Goal: Task Accomplishment & Management: Use online tool/utility

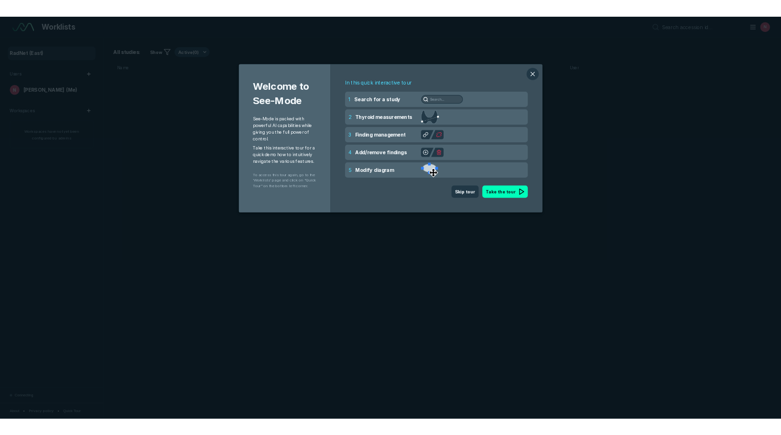
scroll to position [3897, 6735]
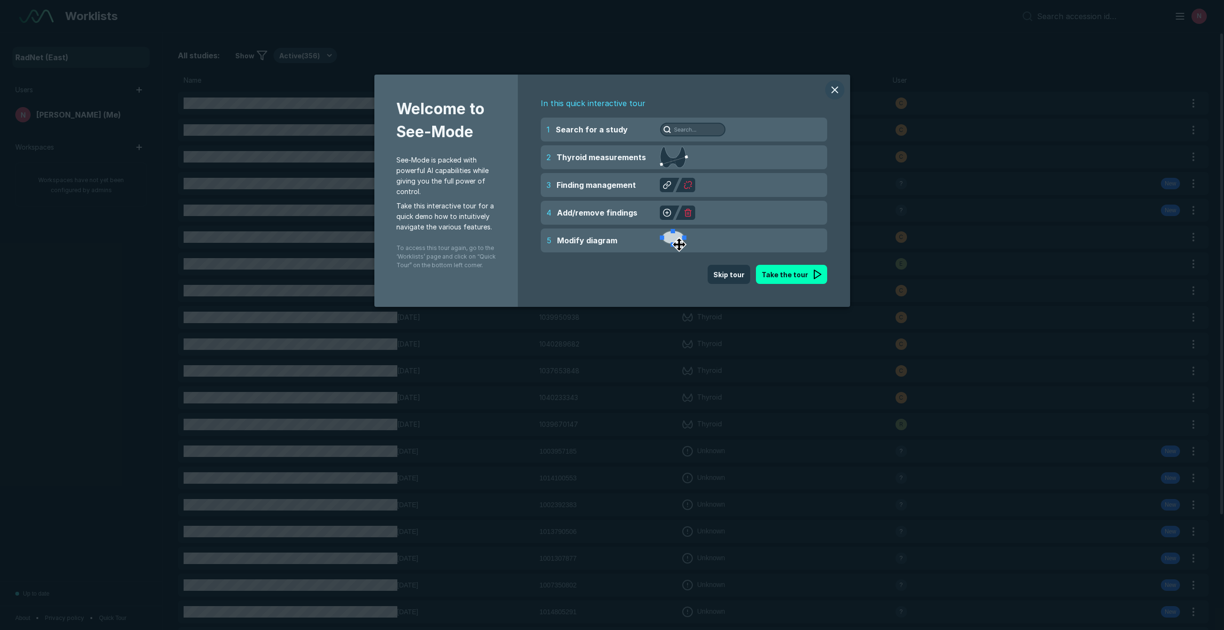
click at [830, 91] on button "modal" at bounding box center [834, 89] width 19 height 19
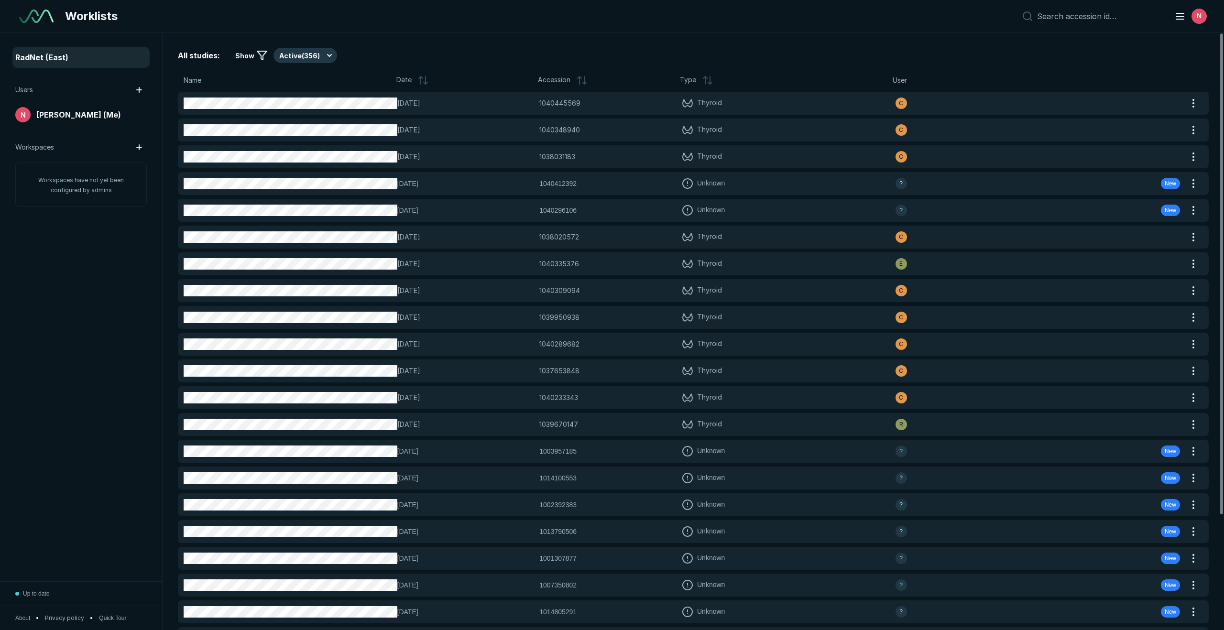
click at [1115, 23] on div "N" at bounding box center [1112, 16] width 191 height 19
click at [1116, 19] on input at bounding box center [1100, 16] width 126 height 10
click at [1113, 19] on input at bounding box center [1100, 16] width 126 height 10
paste input "1040445569"
type input "1040445569"
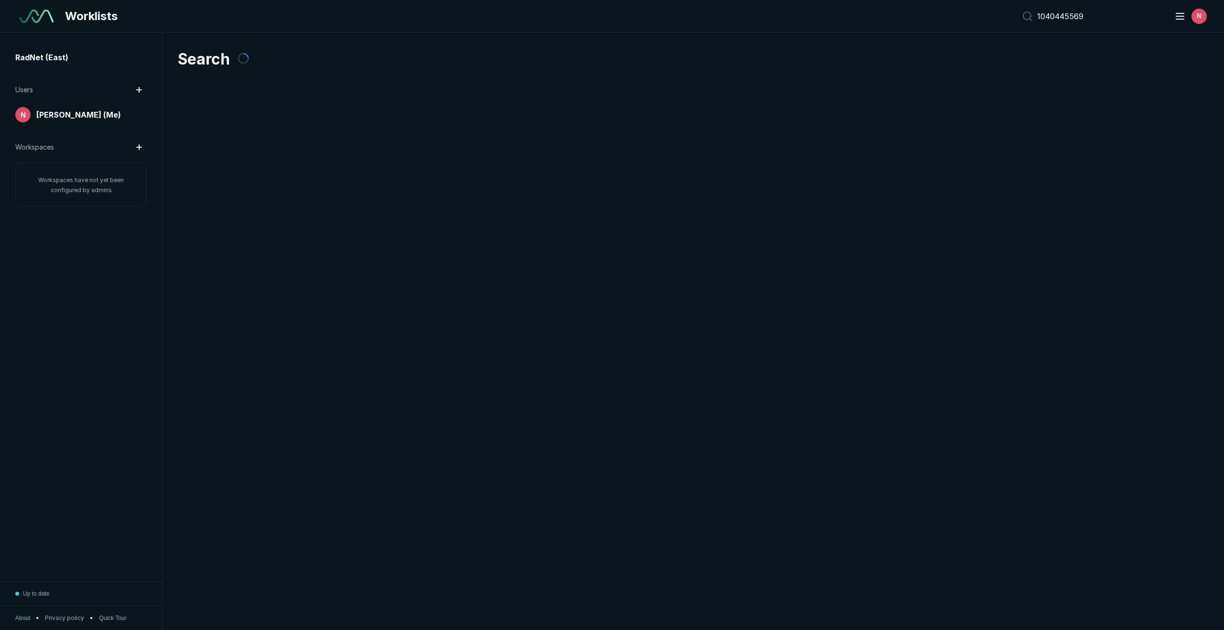
scroll to position [3744, 5851]
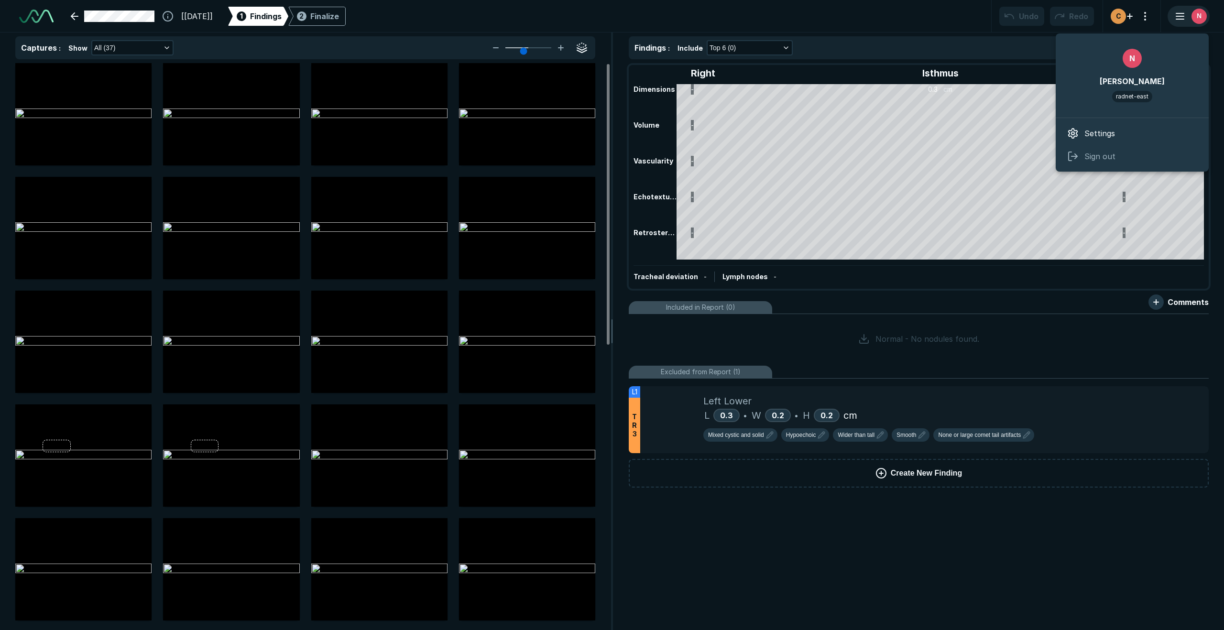
click at [1182, 16] on line "button" at bounding box center [1180, 16] width 8 height 0
click at [1076, 138] on icon at bounding box center [1072, 133] width 11 height 11
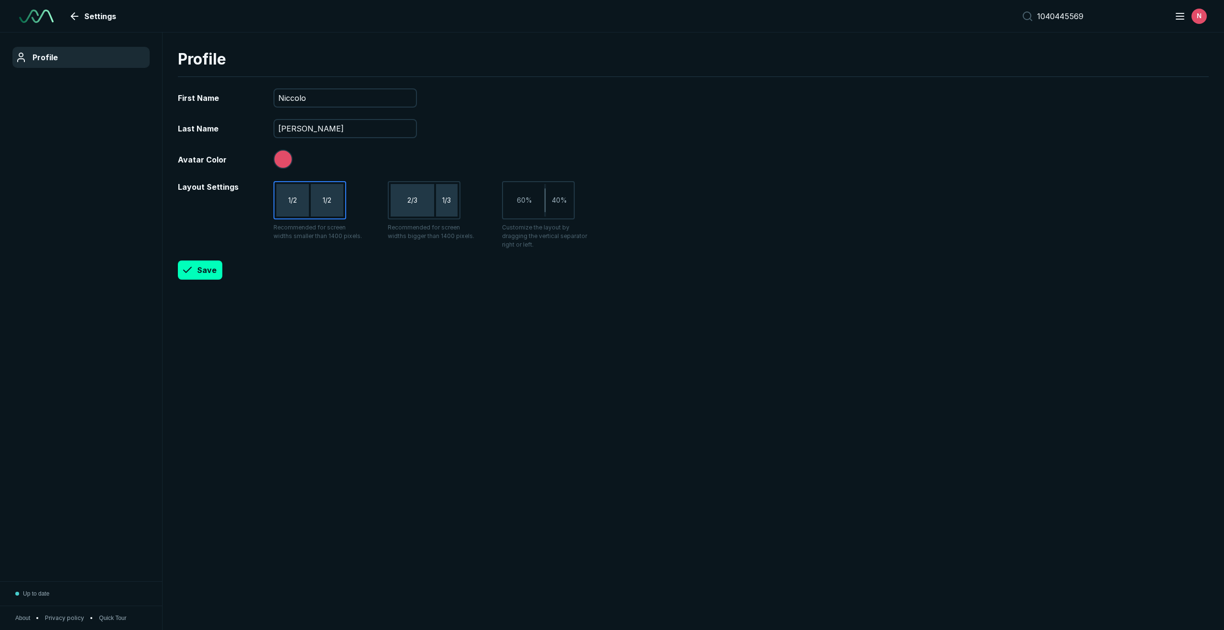
scroll to position [3744, 5851]
click at [283, 161] on button "button" at bounding box center [282, 159] width 19 height 19
type input "#c14be2"
click at [210, 263] on button "Save" at bounding box center [200, 270] width 44 height 19
click at [71, 20] on link "Settings" at bounding box center [93, 16] width 57 height 19
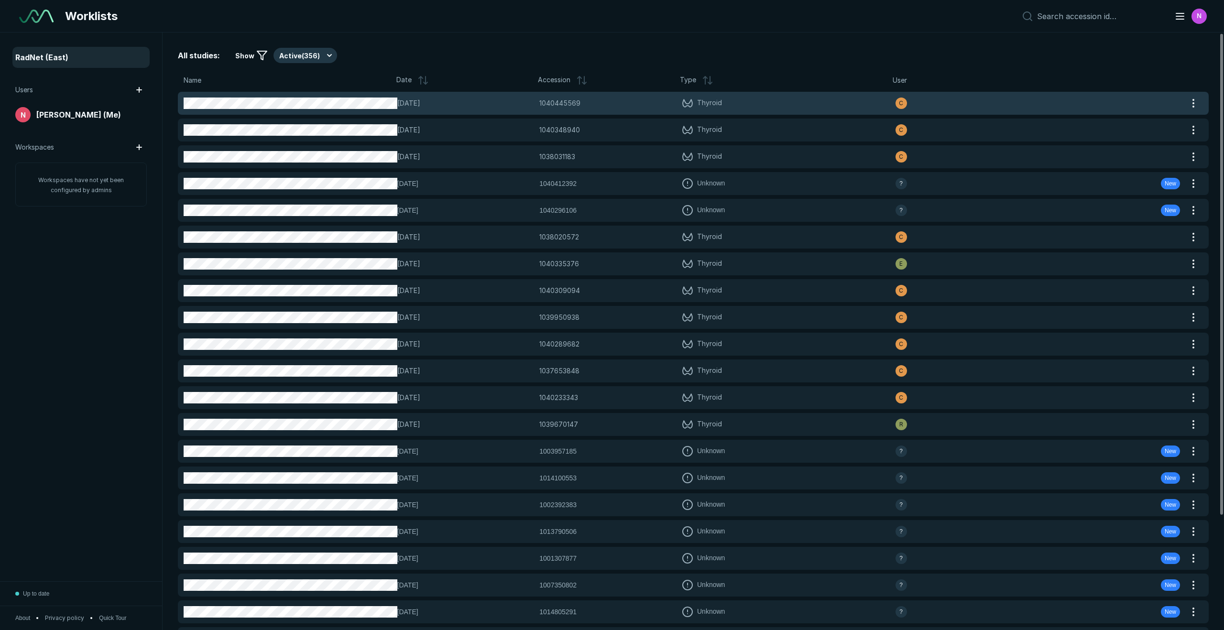
scroll to position [0, 0]
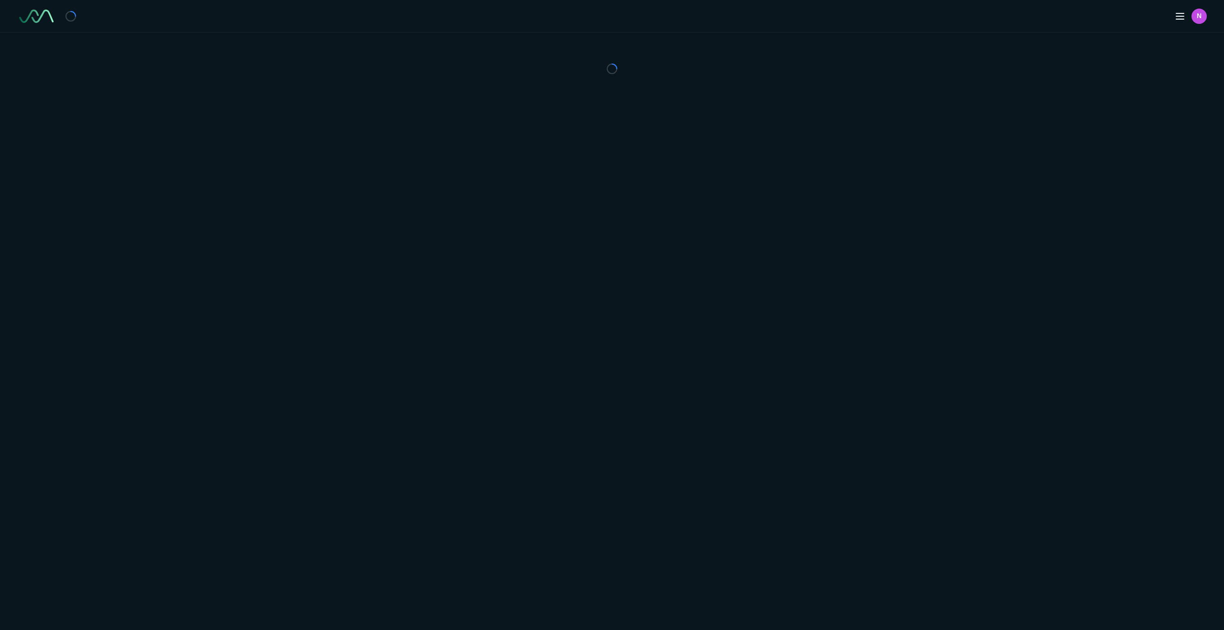
click at [267, 105] on div at bounding box center [612, 69] width 1224 height 73
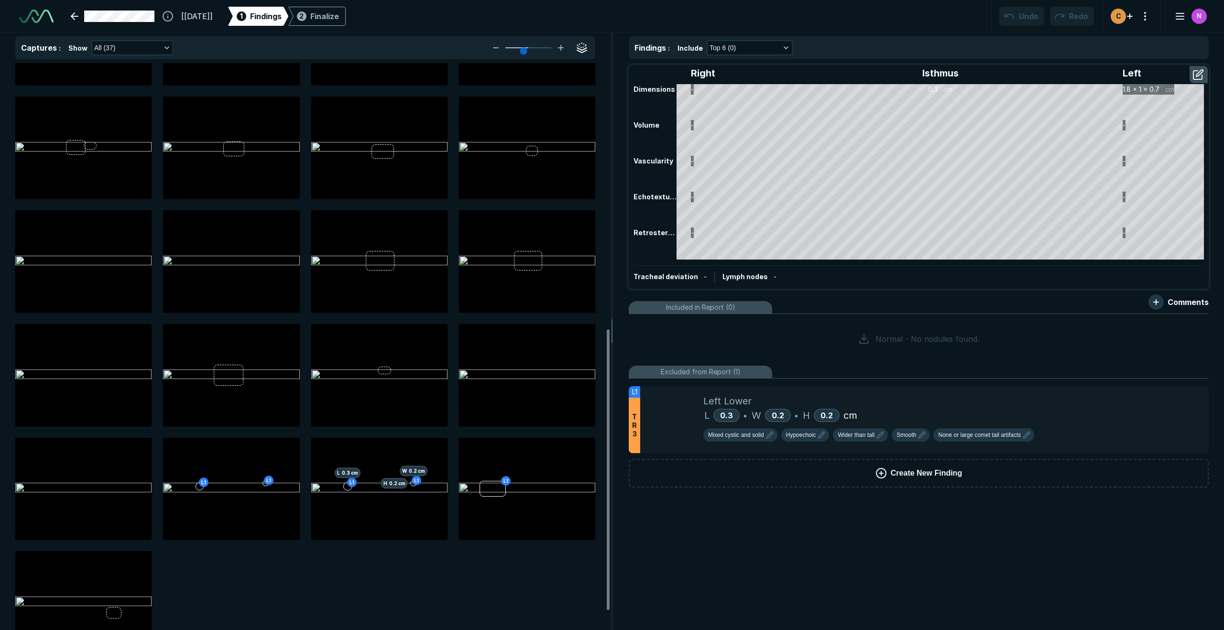
scroll to position [574, 0]
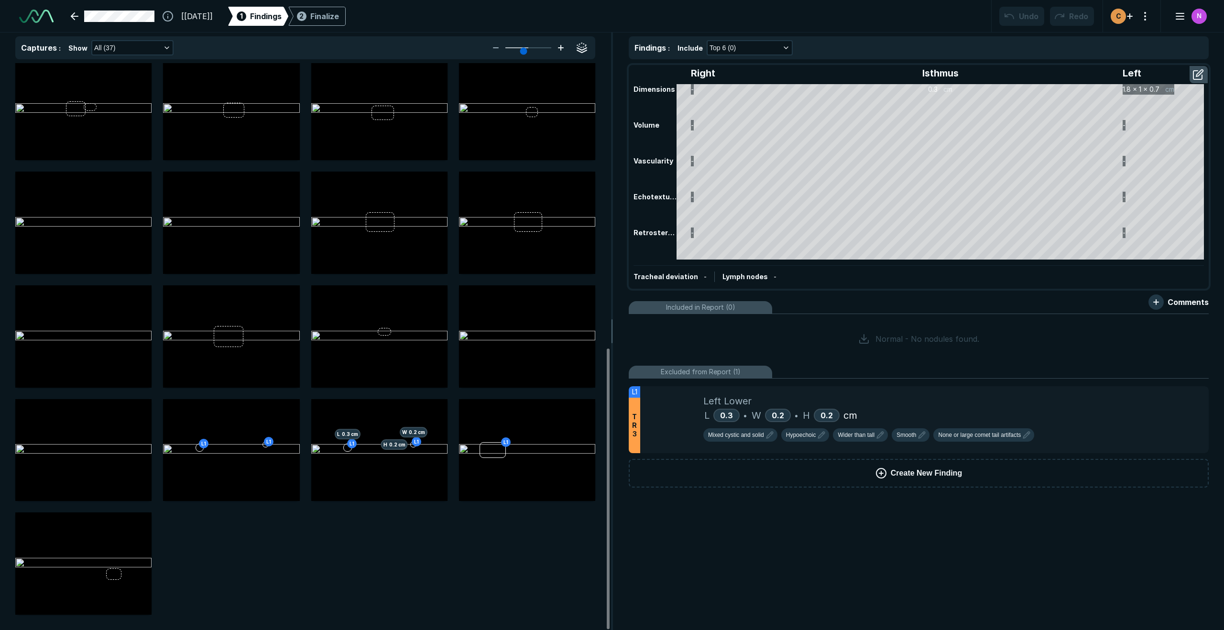
click at [559, 48] on icon at bounding box center [560, 48] width 5 height 0
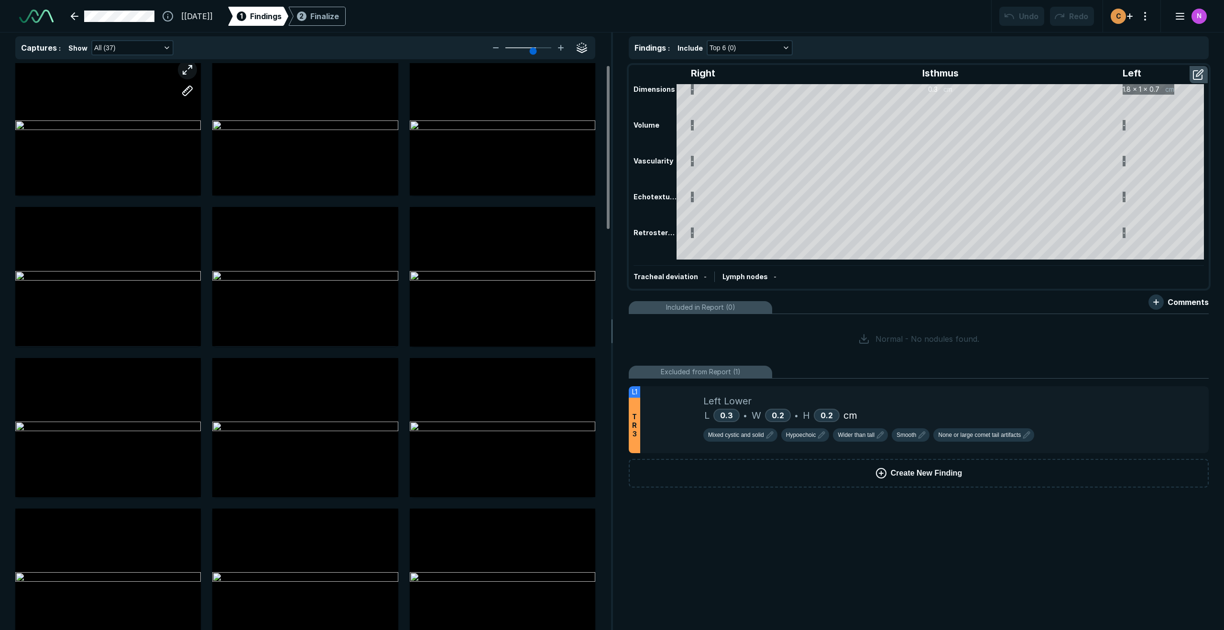
scroll to position [9, 0]
click at [159, 44] on button "All (37)" at bounding box center [132, 47] width 80 height 13
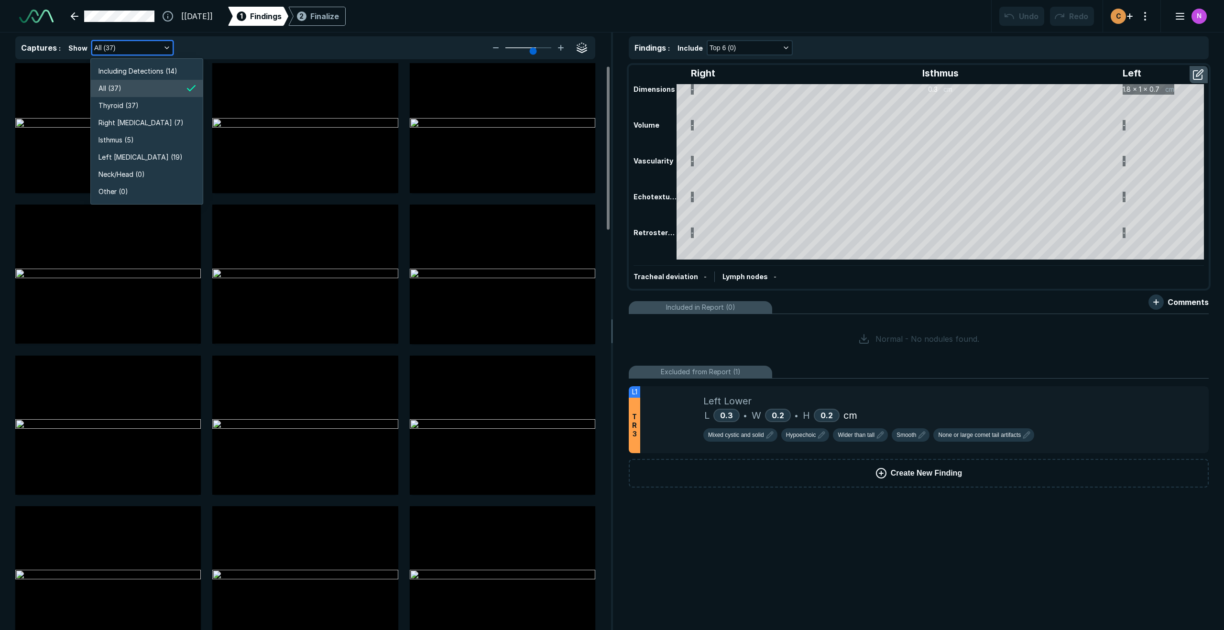
scroll to position [1827, 1702]
click at [147, 107] on li "Thyroid (37)" at bounding box center [147, 105] width 112 height 17
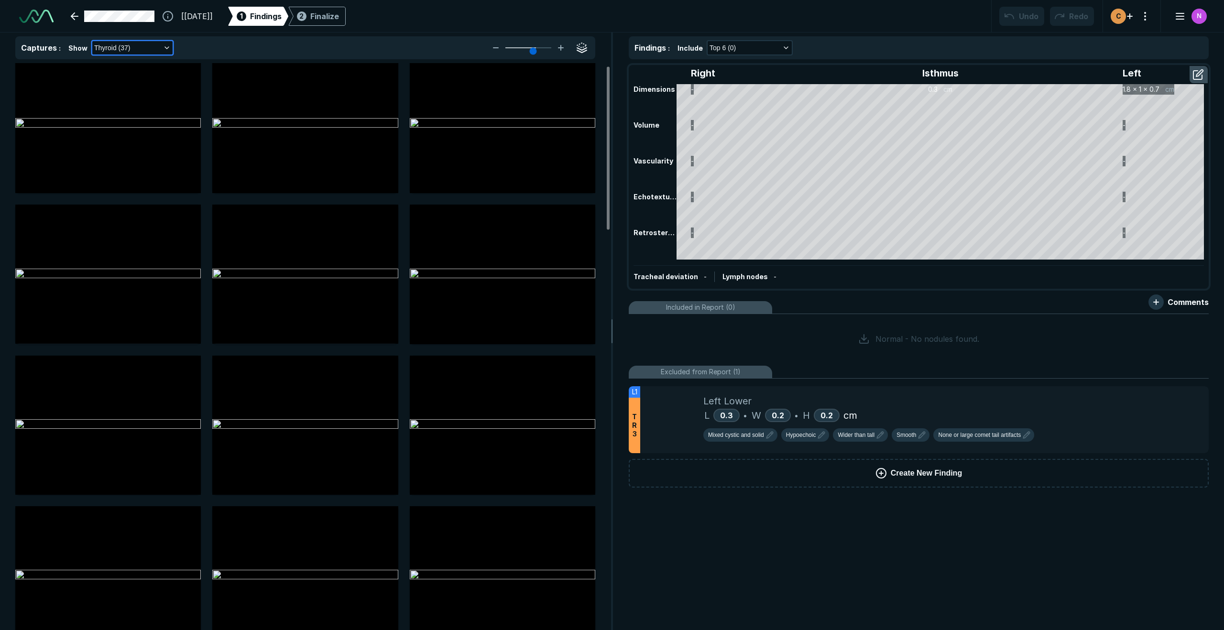
click at [166, 43] on button "Thyroid (37)" at bounding box center [132, 47] width 80 height 13
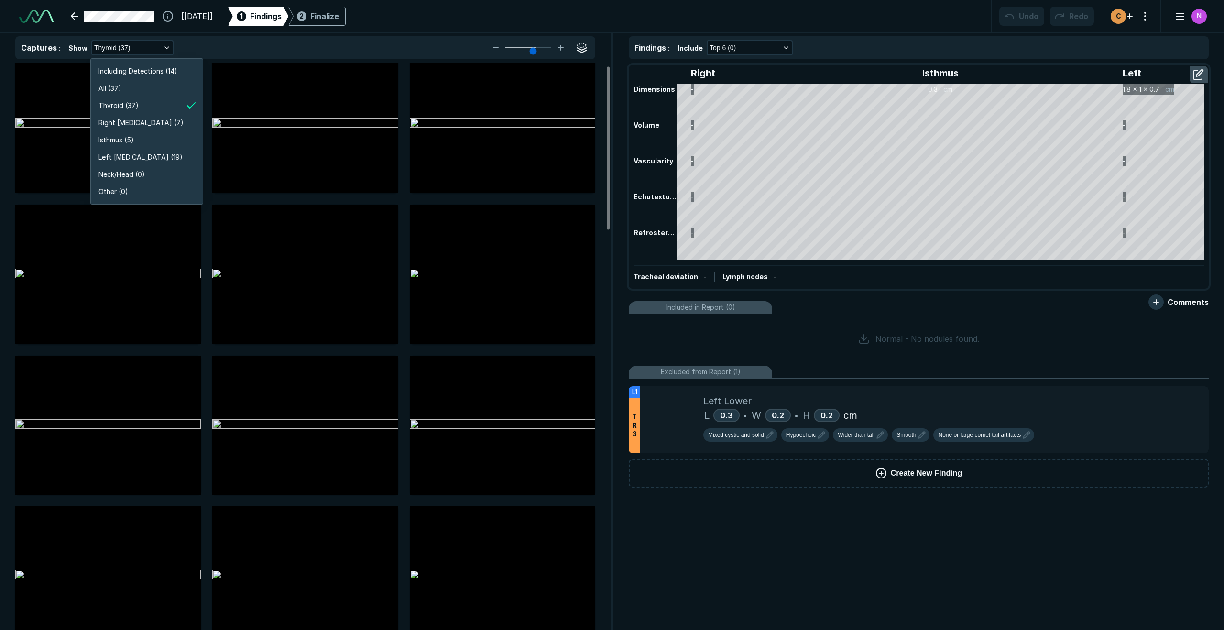
click at [202, 39] on div "Captures : Show Thyroid (37)" at bounding box center [305, 47] width 580 height 23
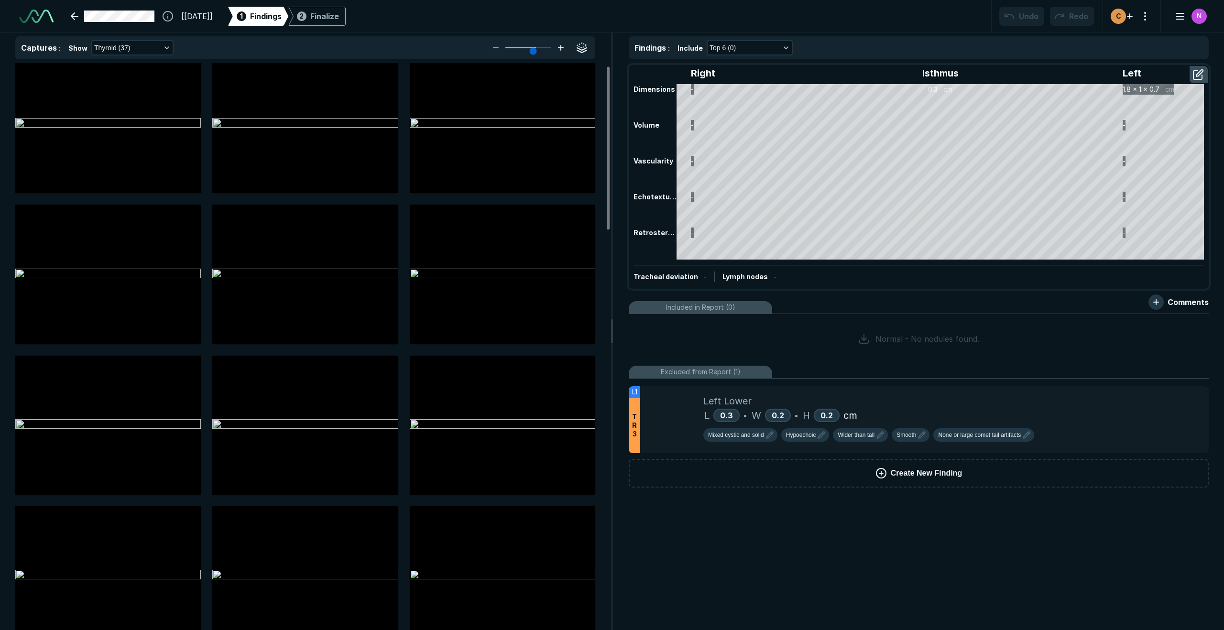
click at [565, 48] on icon at bounding box center [560, 47] width 11 height 11
type input "5"
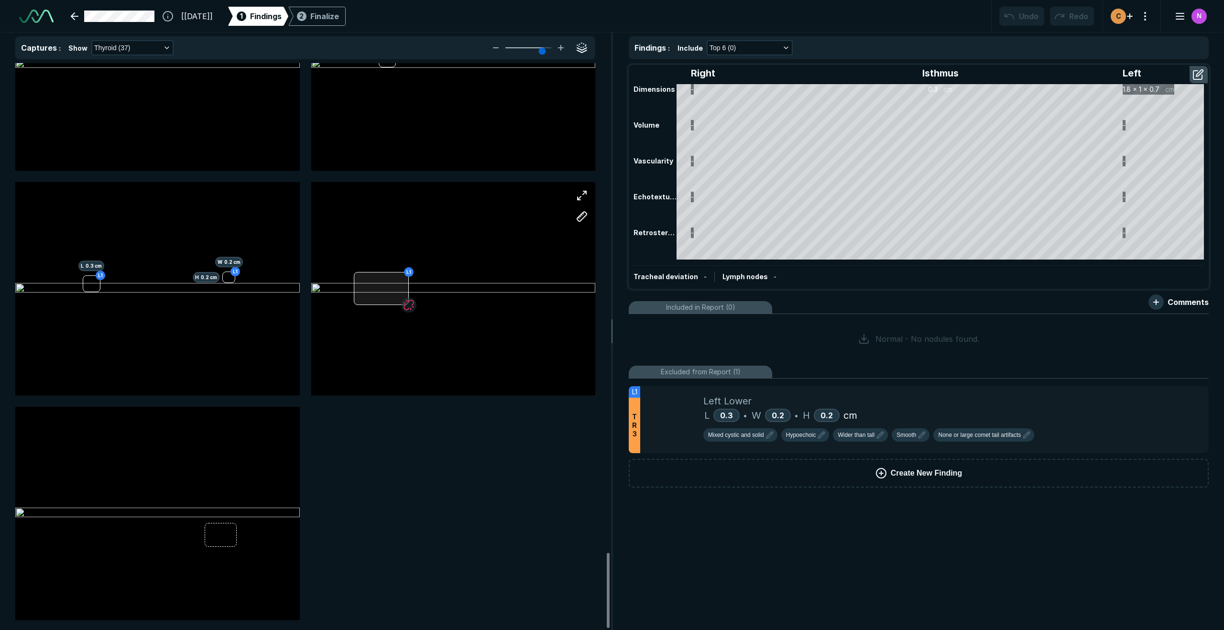
scroll to position [3700, 0]
click at [154, 48] on button "Thyroid (37)" at bounding box center [132, 47] width 80 height 13
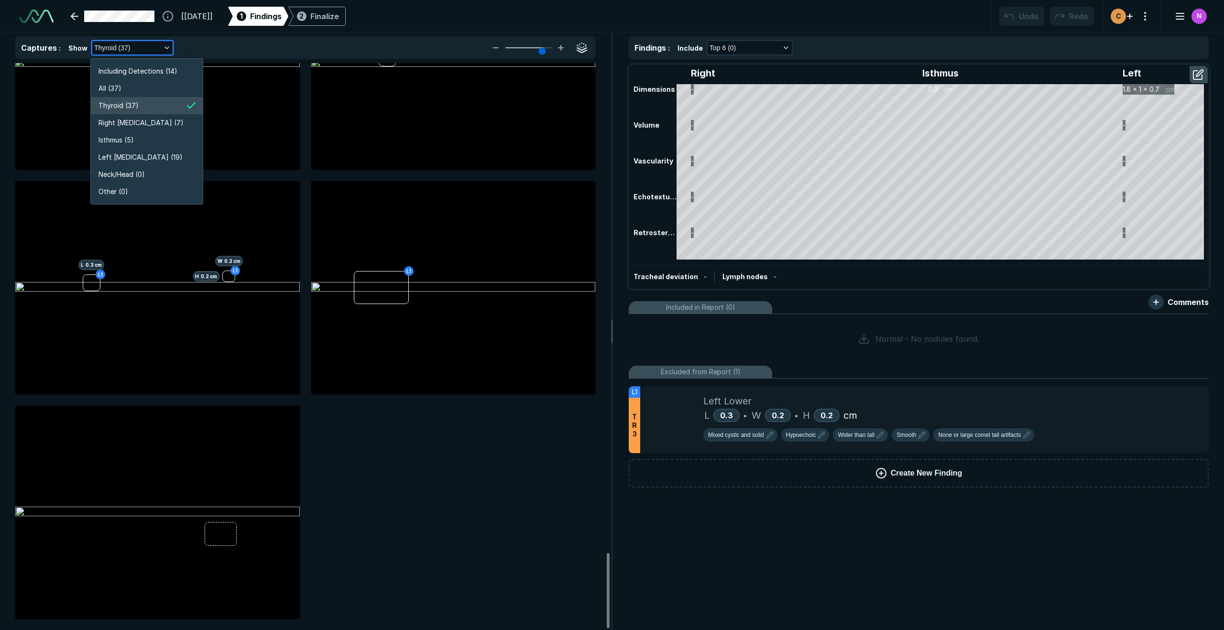
scroll to position [1827, 1702]
click at [124, 137] on span "Isthmus (5)" at bounding box center [115, 140] width 35 height 11
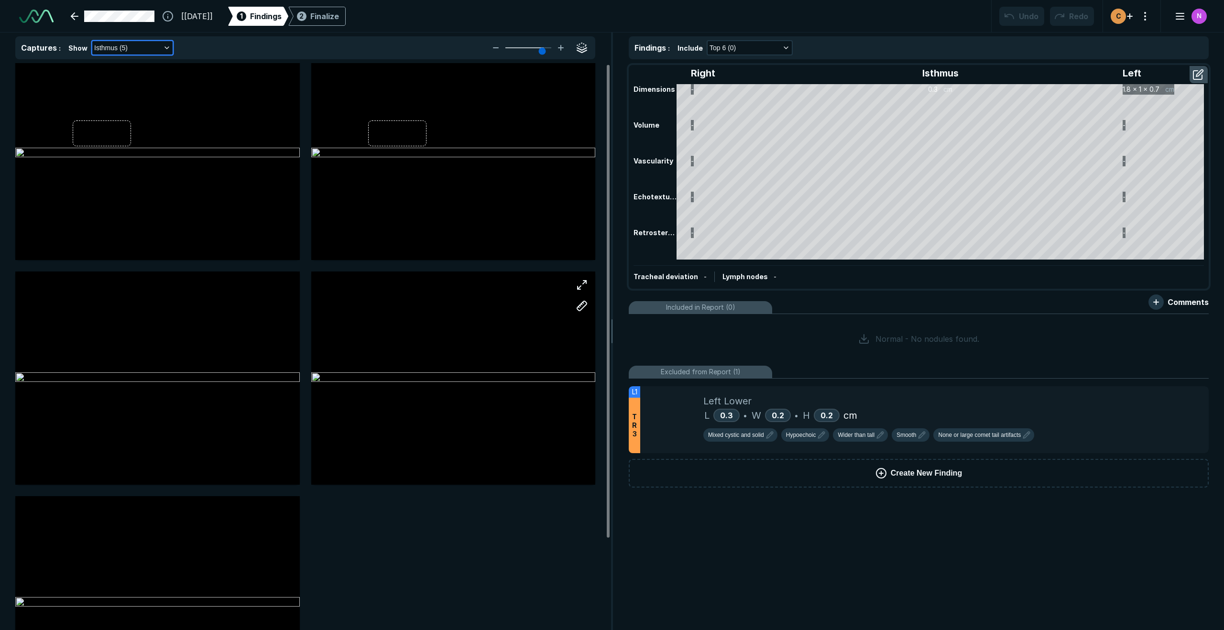
scroll to position [0, 0]
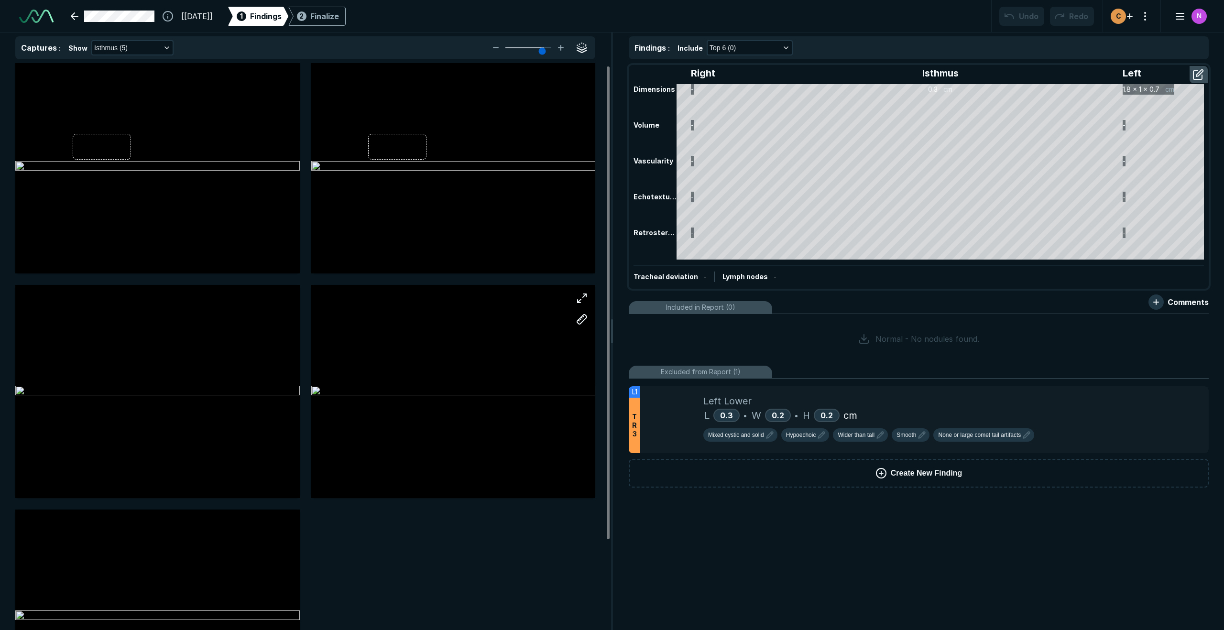
drag, startPoint x: 532, startPoint y: 384, endPoint x: 526, endPoint y: 385, distance: 6.3
click at [531, 385] on div at bounding box center [453, 391] width 284 height 213
click at [524, 382] on div at bounding box center [453, 391] width 284 height 213
click at [516, 374] on div at bounding box center [453, 389] width 284 height 213
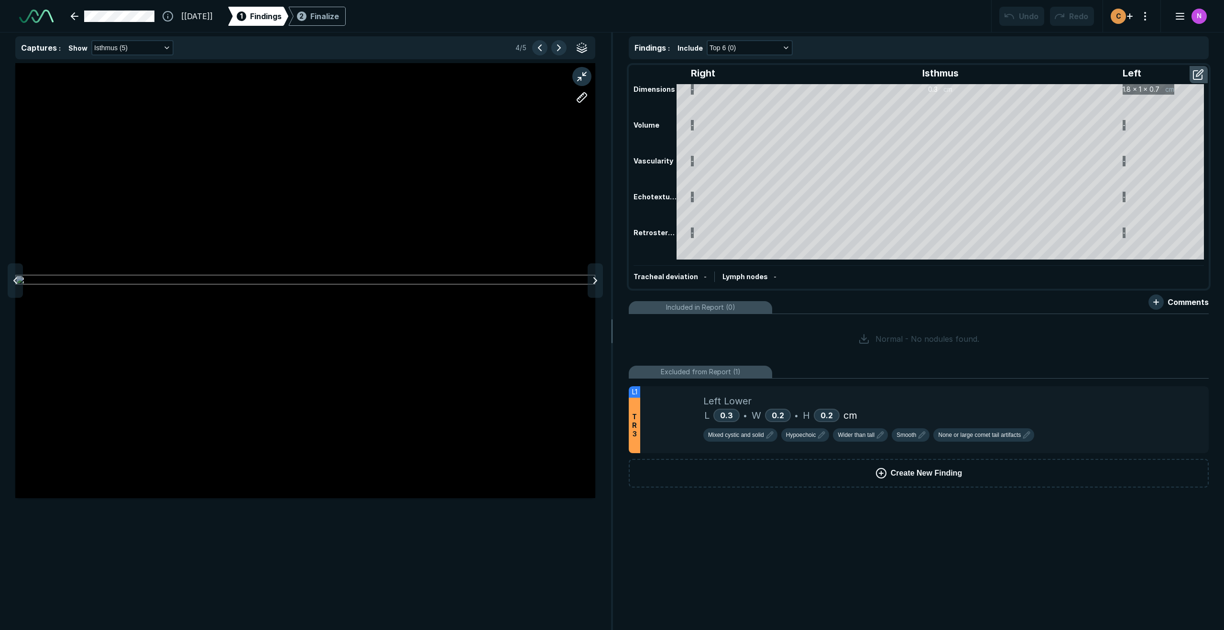
scroll to position [3675, 3823]
click at [586, 91] on button "button" at bounding box center [581, 97] width 19 height 19
click at [580, 102] on button "button" at bounding box center [581, 97] width 19 height 19
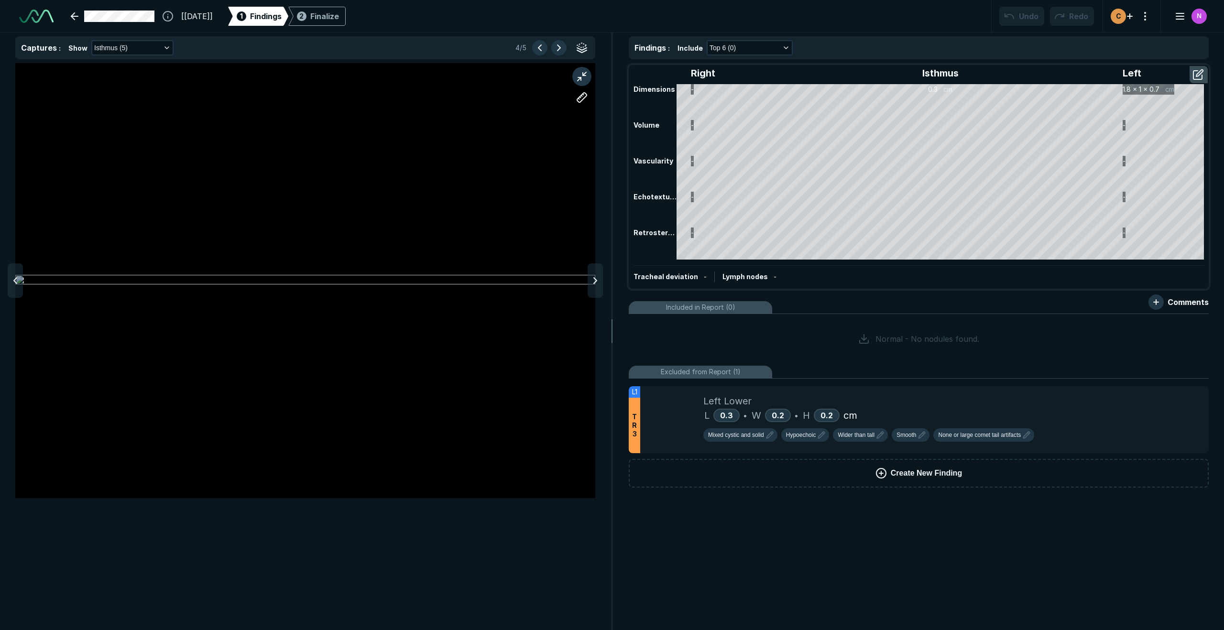
click at [439, 217] on div at bounding box center [305, 280] width 580 height 435
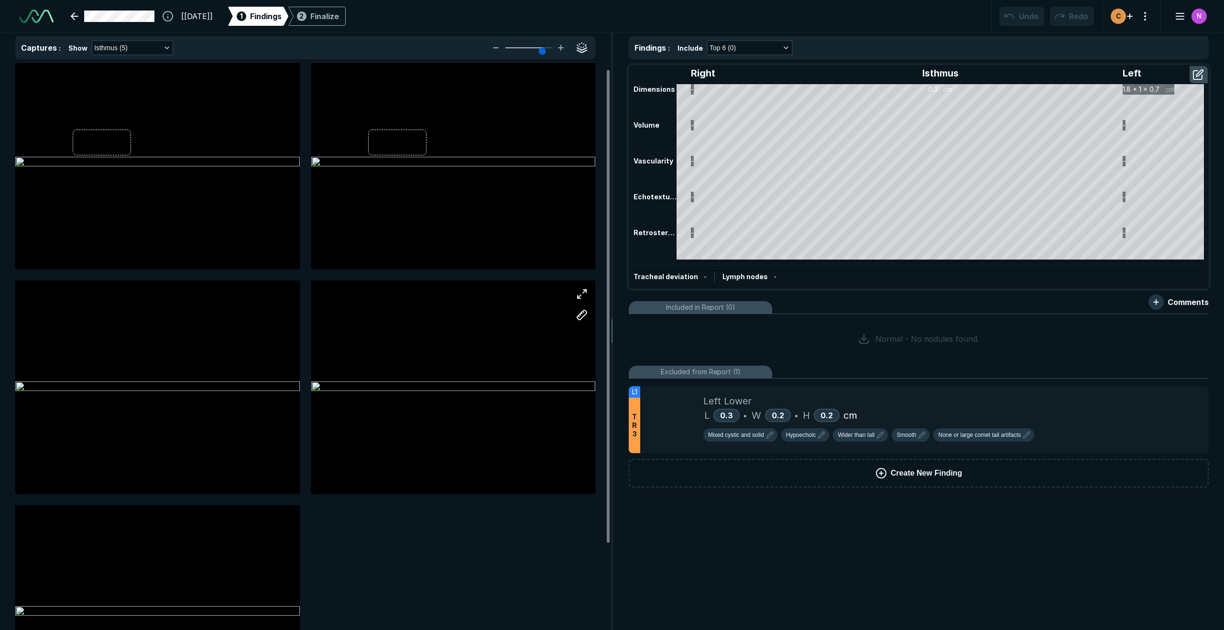
scroll to position [7, 0]
click at [519, 386] on div at bounding box center [453, 387] width 284 height 213
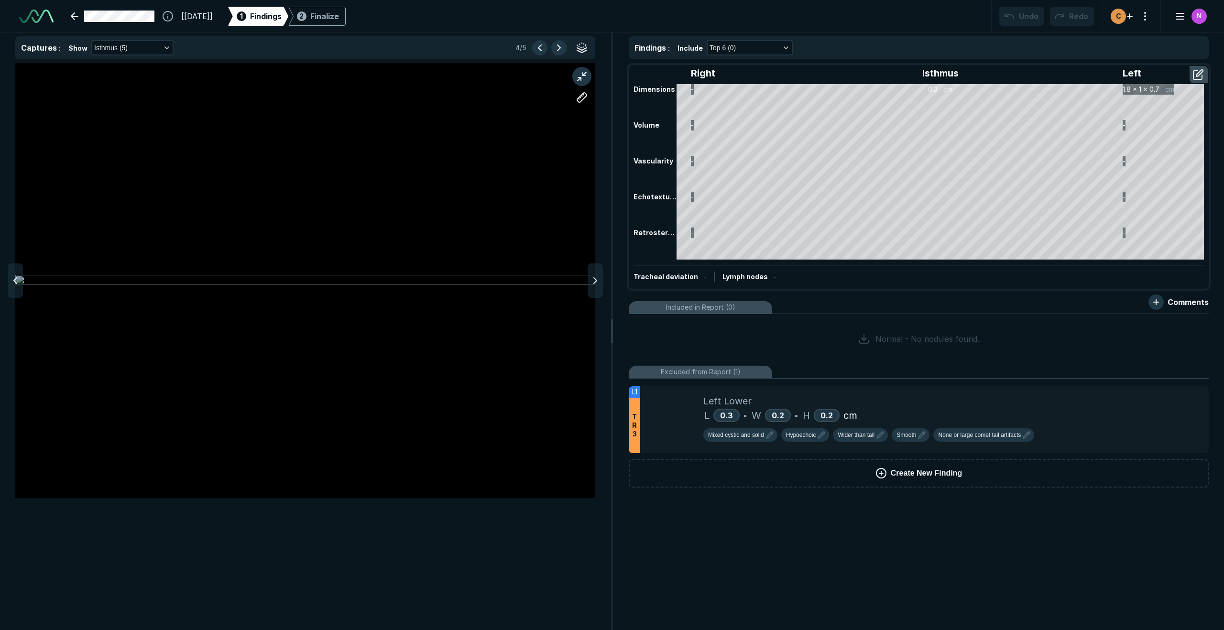
scroll to position [3675, 3823]
click at [448, 264] on div at bounding box center [305, 280] width 580 height 435
drag, startPoint x: 158, startPoint y: 282, endPoint x: 158, endPoint y: 277, distance: 5.3
click at [158, 279] on div at bounding box center [305, 280] width 580 height 435
click at [158, 277] on div at bounding box center [305, 280] width 580 height 435
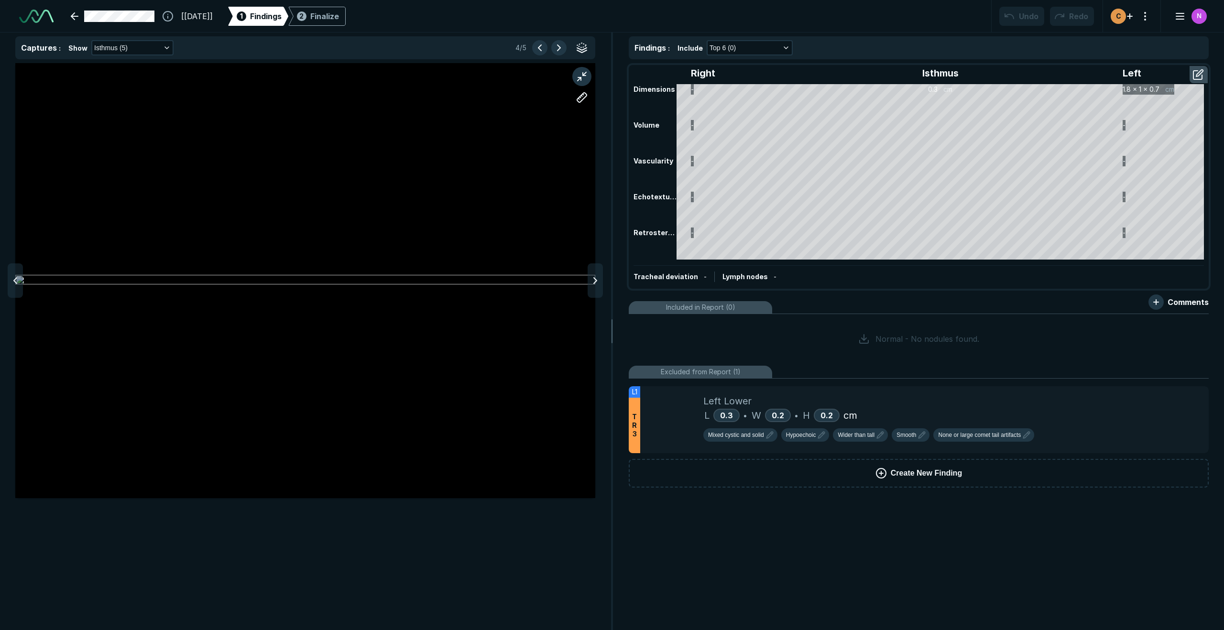
click at [158, 277] on div at bounding box center [305, 280] width 580 height 435
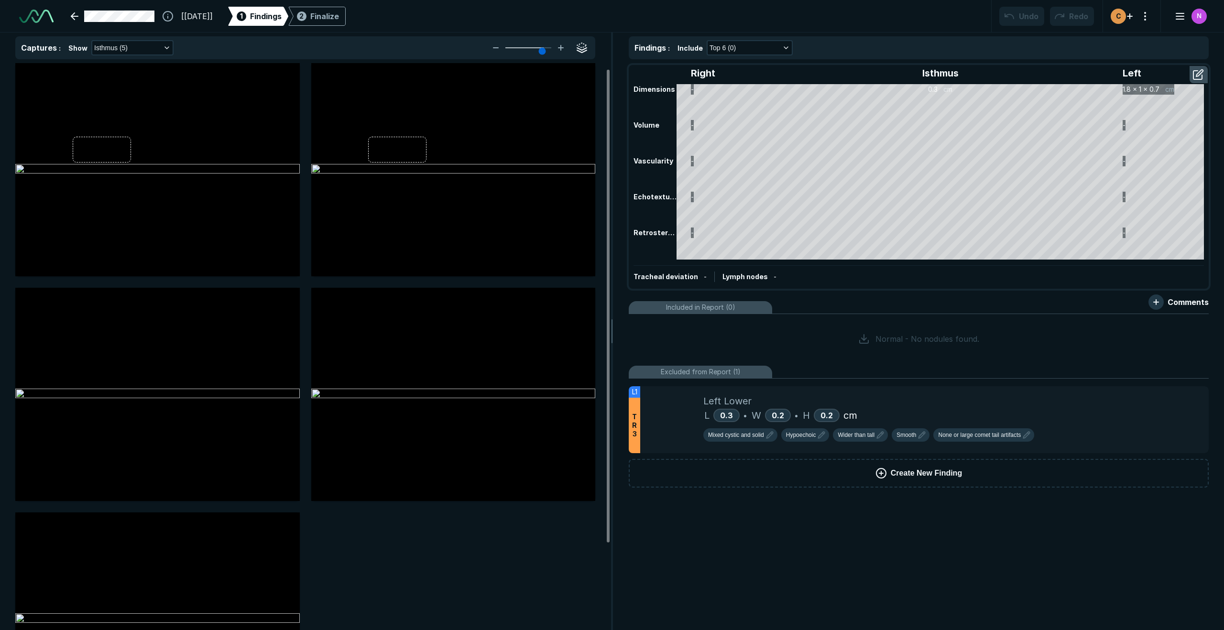
scroll to position [7, 0]
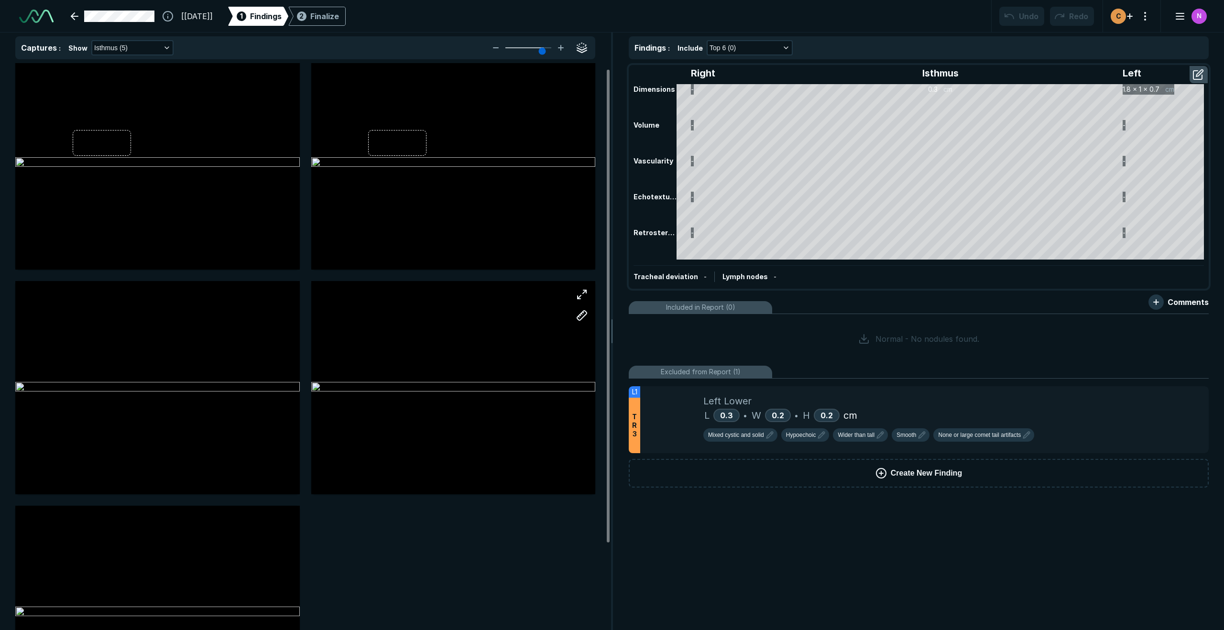
click at [414, 361] on div at bounding box center [453, 387] width 284 height 213
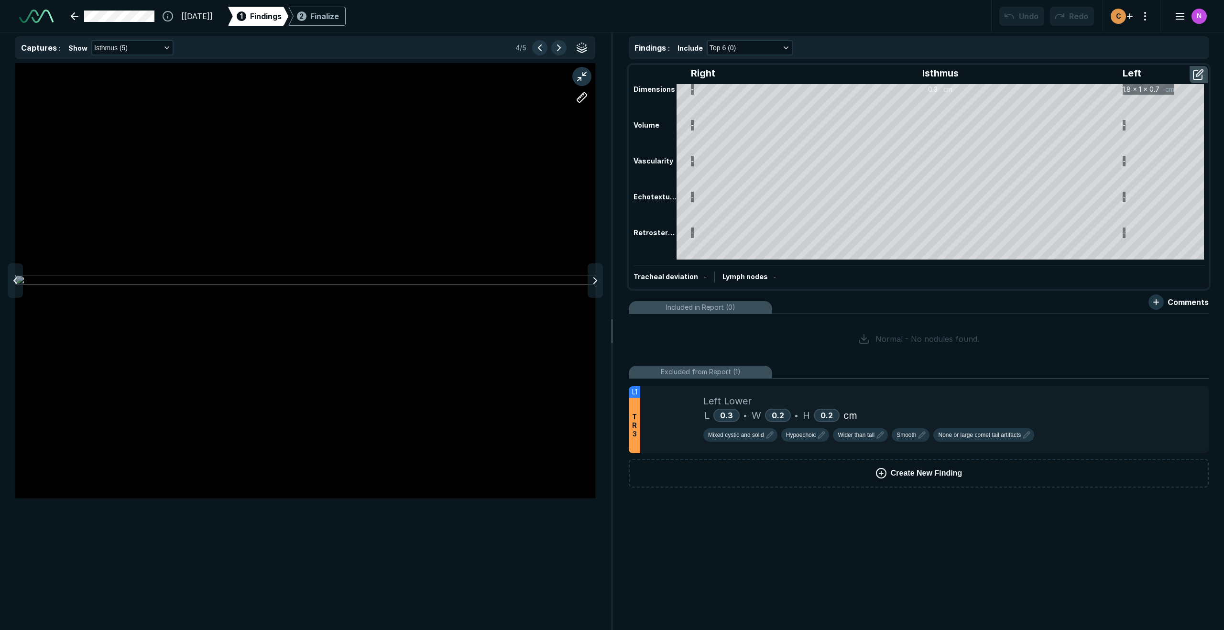
scroll to position [3675, 3823]
click at [901, 477] on span "Create New Finding" at bounding box center [926, 472] width 71 height 11
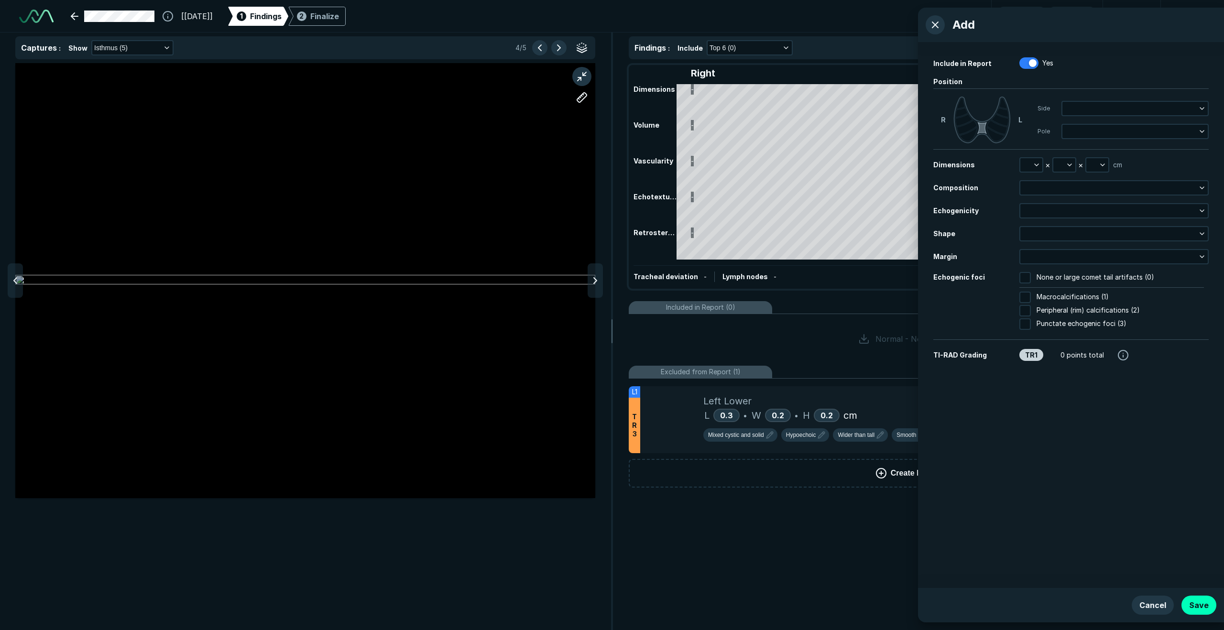
click at [980, 124] on icon at bounding box center [982, 128] width 10 height 12
click at [581, 97] on button "button" at bounding box center [581, 97] width 19 height 19
drag, startPoint x: 131, startPoint y: 274, endPoint x: 228, endPoint y: 277, distance: 96.1
click at [228, 277] on div at bounding box center [305, 280] width 580 height 435
click at [132, 274] on div at bounding box center [132, 275] width 8 height 8
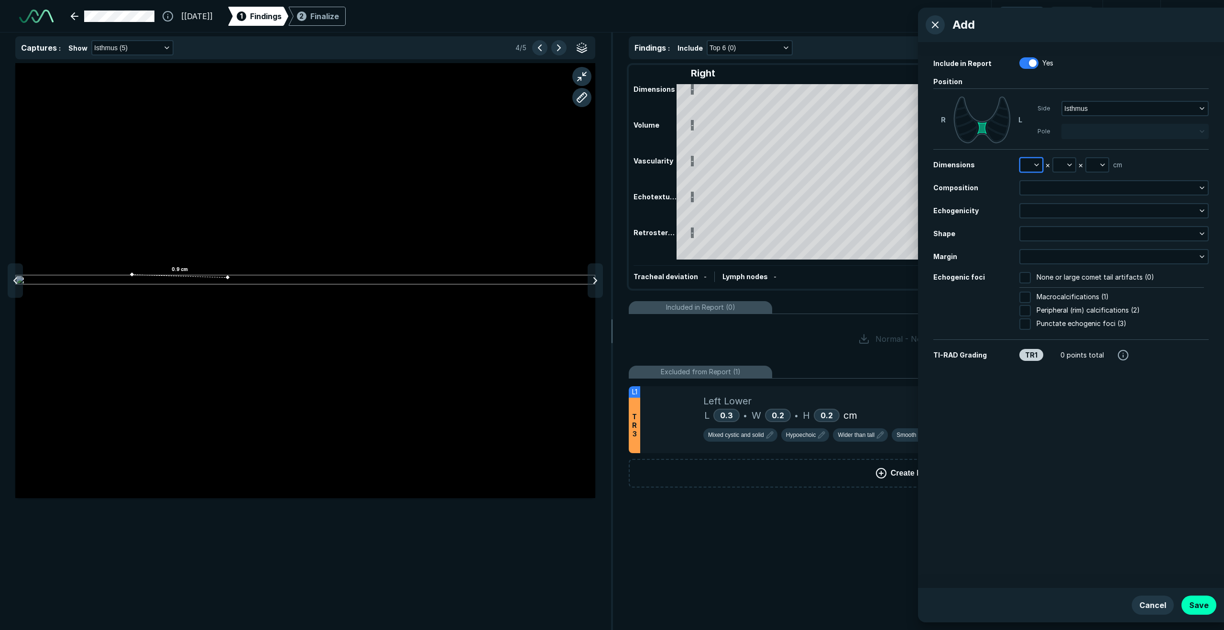
click at [1033, 168] on icon "button" at bounding box center [1037, 165] width 8 height 8
click at [1038, 203] on input "text" at bounding box center [1043, 208] width 37 height 13
type input "1"
click at [1069, 167] on icon "button" at bounding box center [1069, 165] width 8 height 8
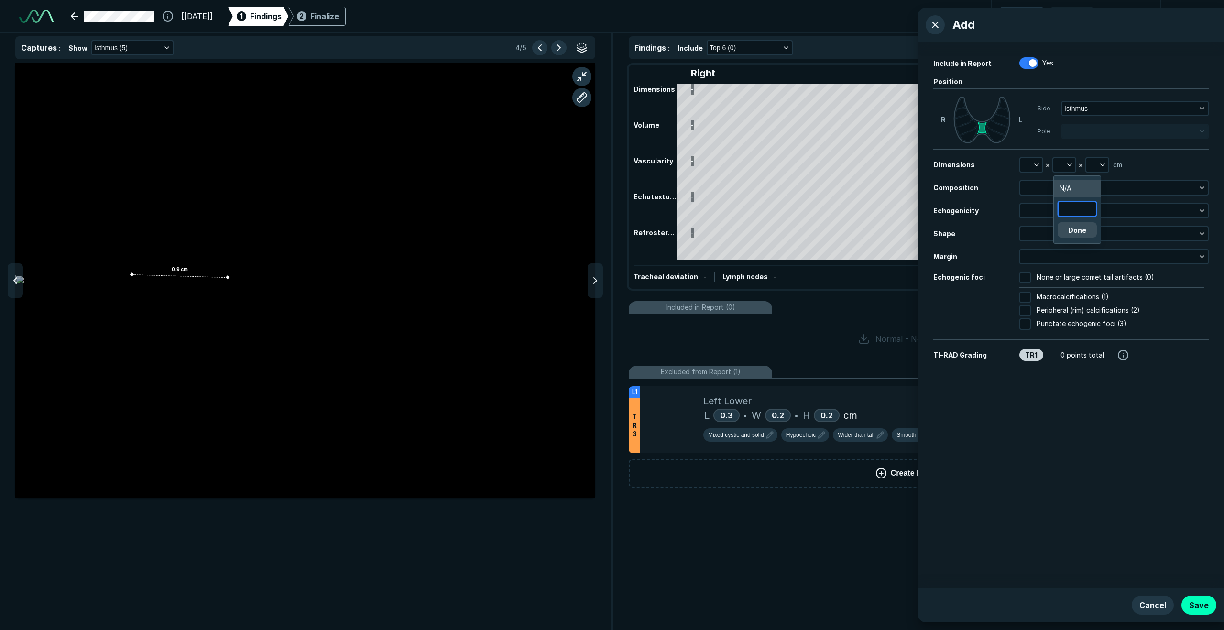
click at [1076, 214] on input "text" at bounding box center [1076, 208] width 37 height 13
type input "1"
click at [1074, 234] on button "Done" at bounding box center [1076, 229] width 39 height 15
click at [1031, 161] on button "button" at bounding box center [1031, 164] width 22 height 13
click at [1035, 207] on input "text" at bounding box center [1043, 208] width 37 height 13
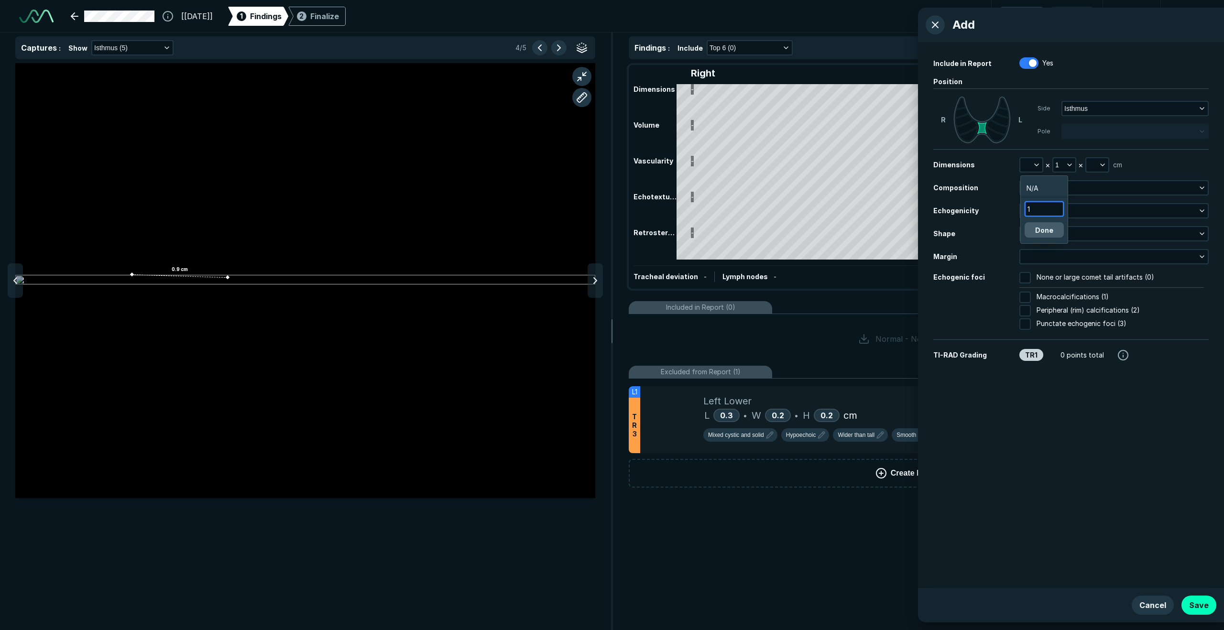
type input "1"
click at [1044, 233] on button "Done" at bounding box center [1043, 229] width 39 height 15
click at [1038, 192] on button "button" at bounding box center [1113, 187] width 187 height 13
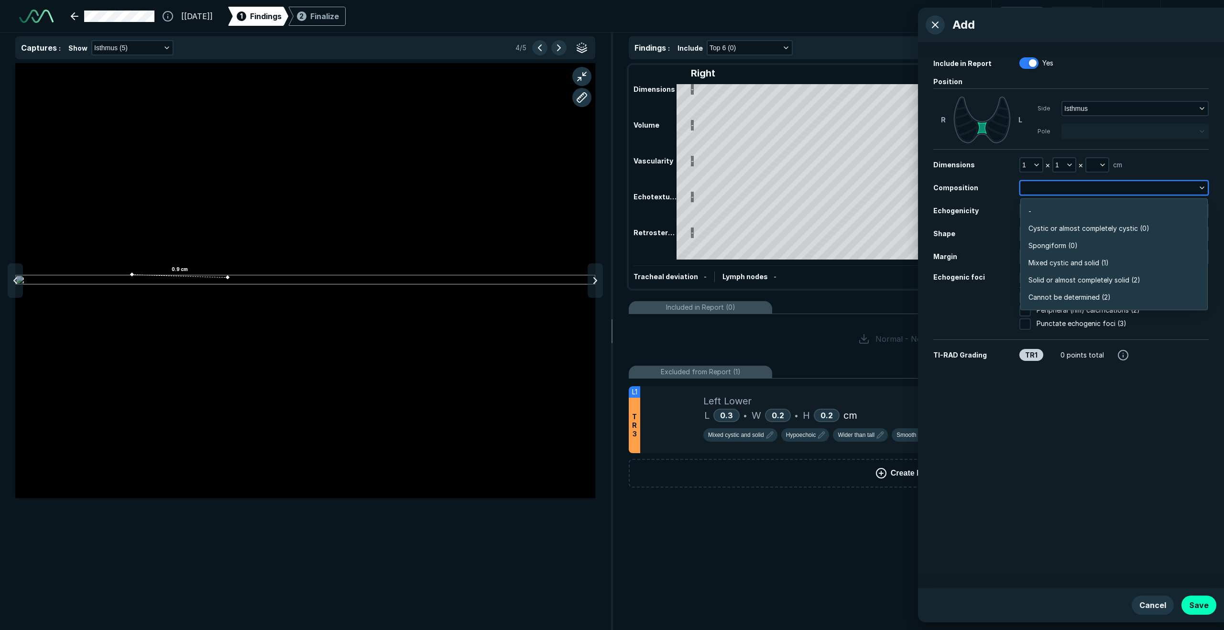
scroll to position [1673, 2067]
click at [1048, 226] on span "Cystic or almost completely cystic (0)" at bounding box center [1088, 228] width 121 height 11
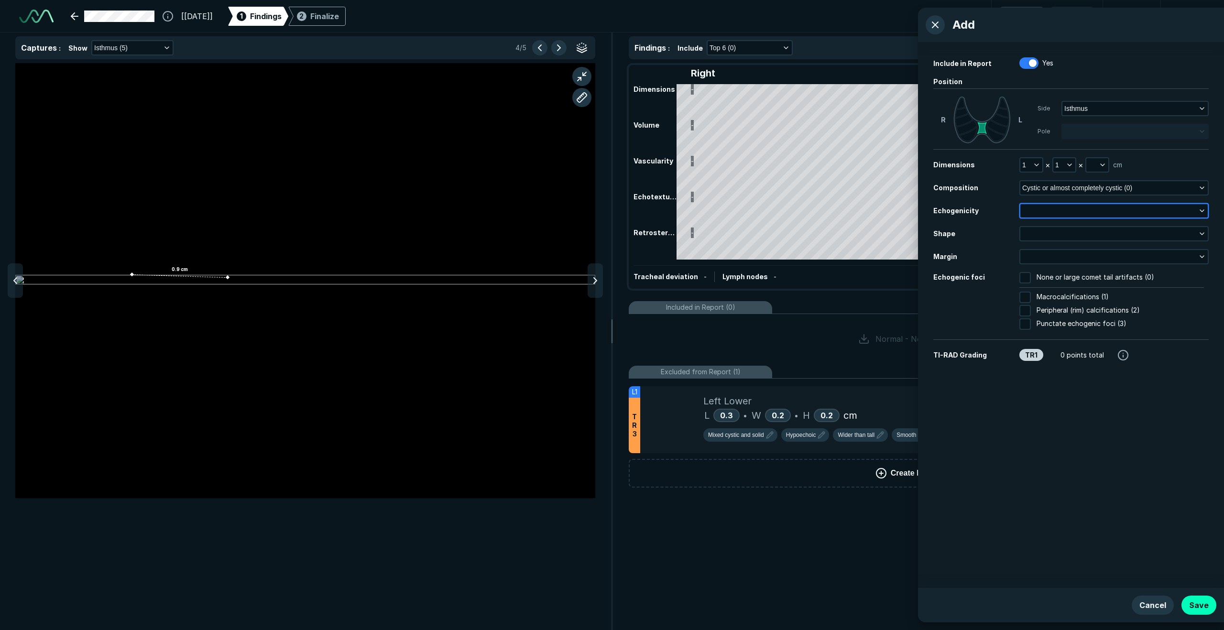
click at [1039, 207] on button "button" at bounding box center [1113, 210] width 187 height 13
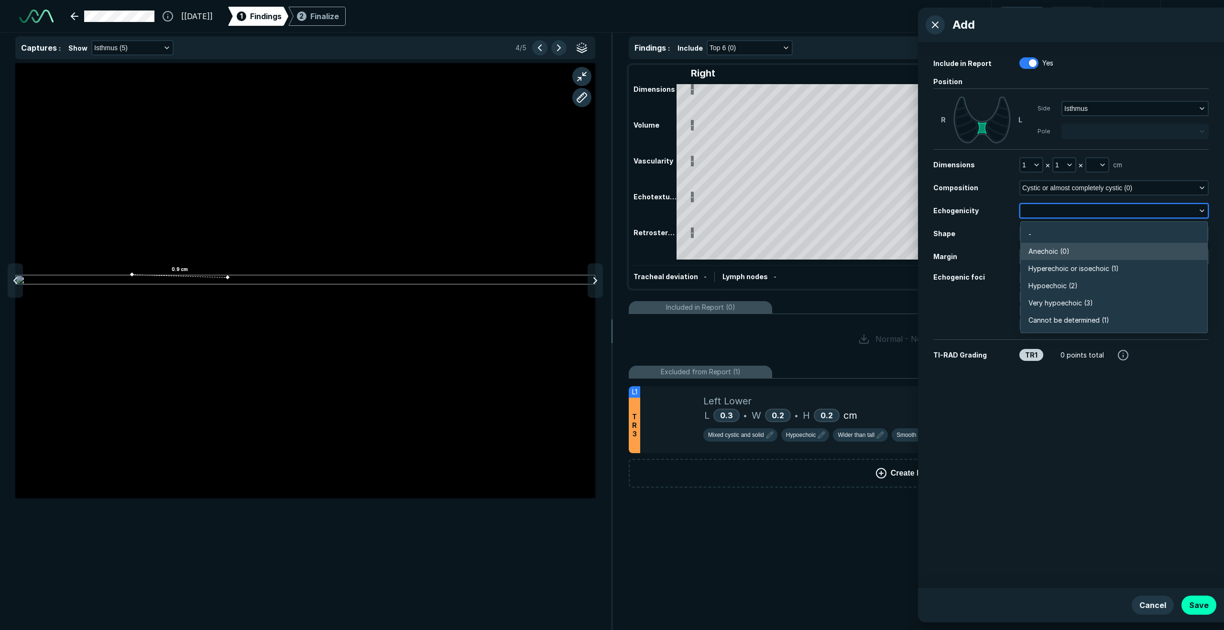
click at [1041, 249] on span "Anechoic (0)" at bounding box center [1048, 251] width 41 height 11
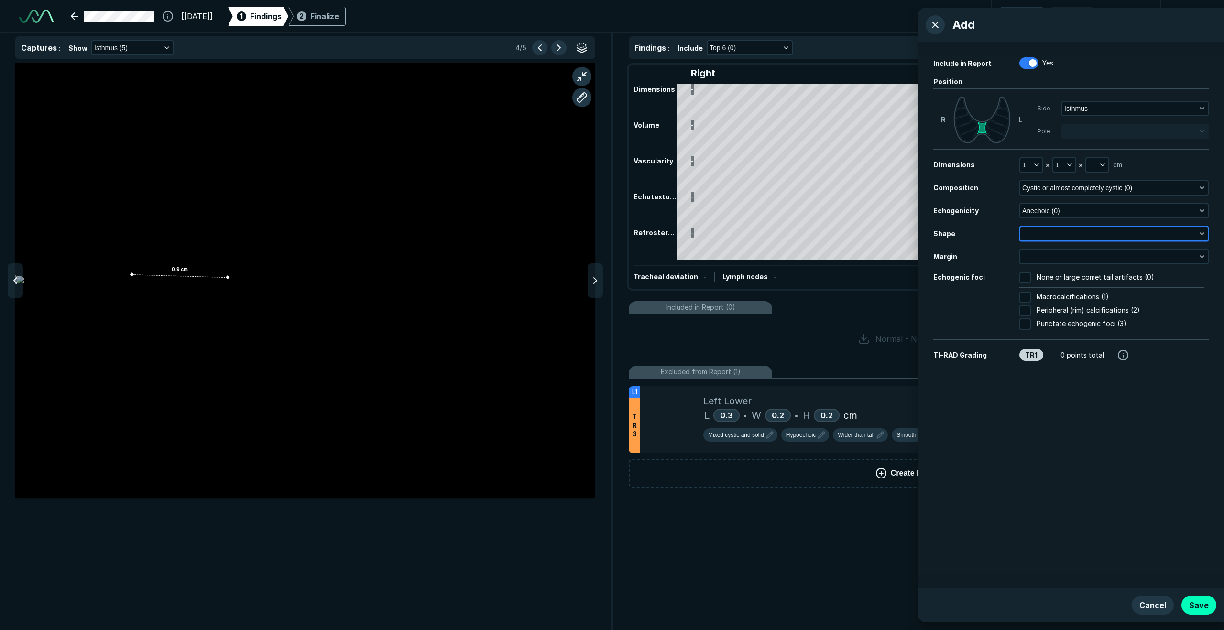
click at [1035, 233] on button "button" at bounding box center [1113, 233] width 187 height 13
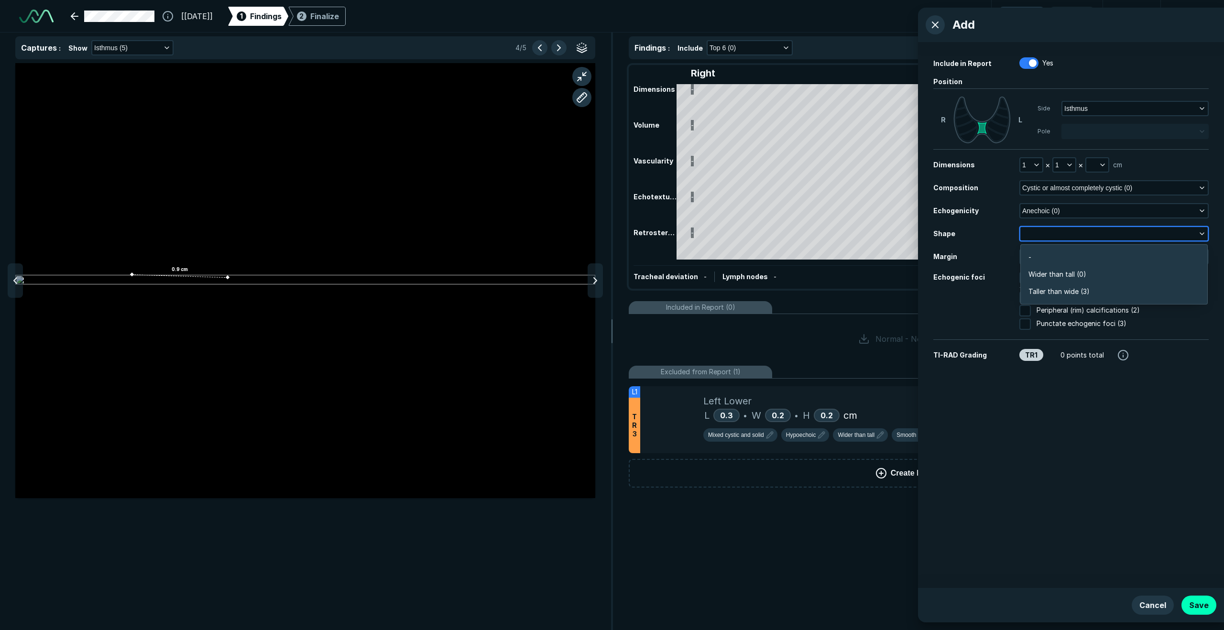
scroll to position [1440, 2067]
click at [1047, 278] on span "Wider than tall (0)" at bounding box center [1057, 274] width 58 height 11
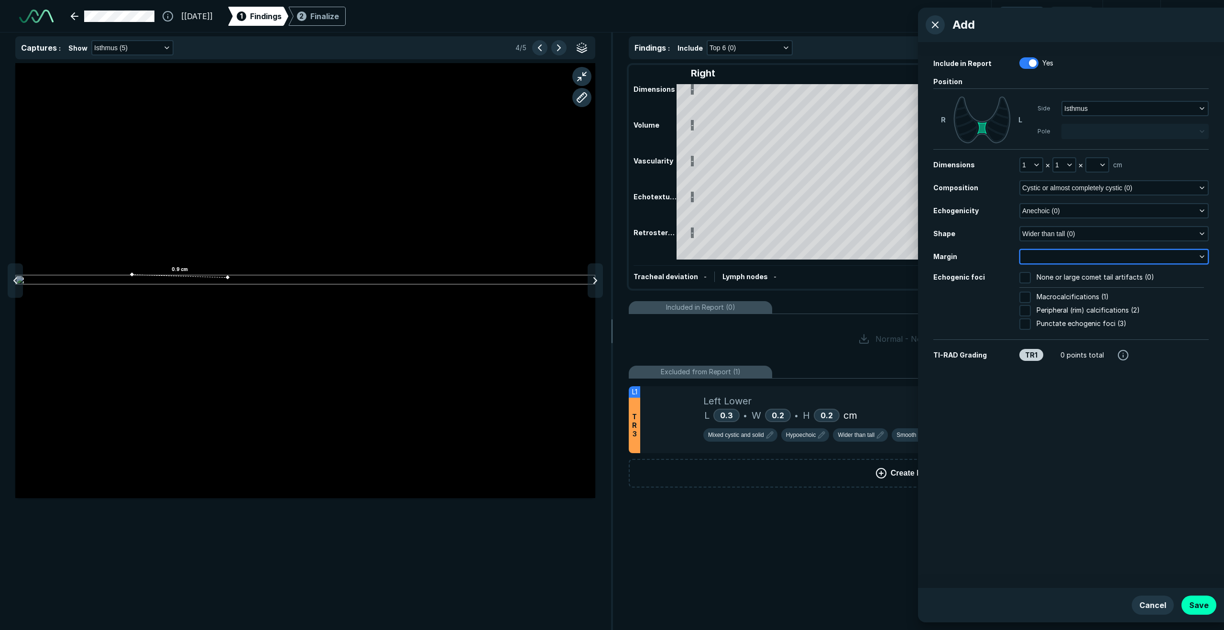
click at [1032, 261] on button "button" at bounding box center [1113, 256] width 187 height 13
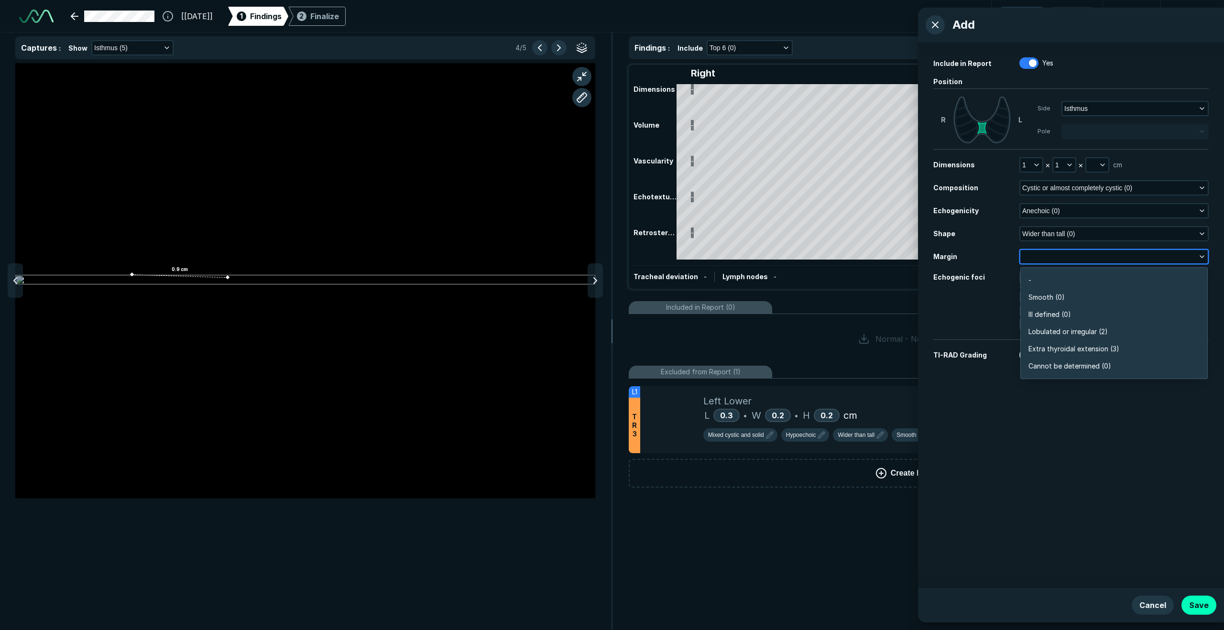
scroll to position [1673, 2067]
click at [1044, 300] on span "Smooth (0)" at bounding box center [1046, 297] width 36 height 11
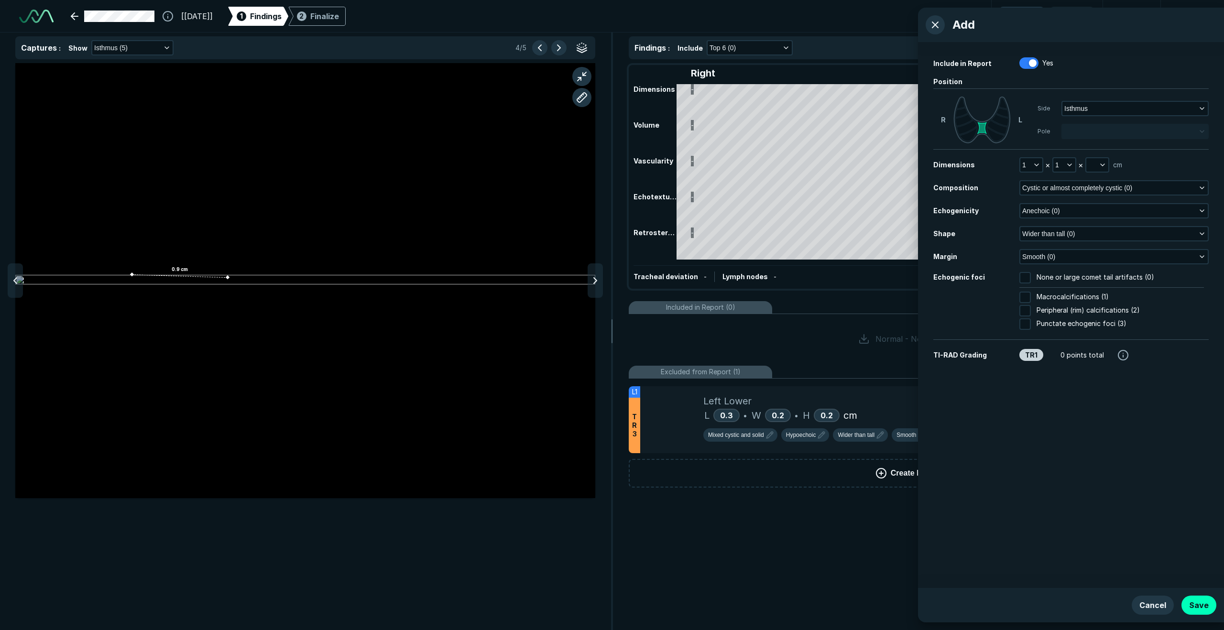
click at [1033, 356] on div "TR1" at bounding box center [1031, 355] width 24 height 12
click at [1205, 607] on button "Save" at bounding box center [1198, 605] width 35 height 19
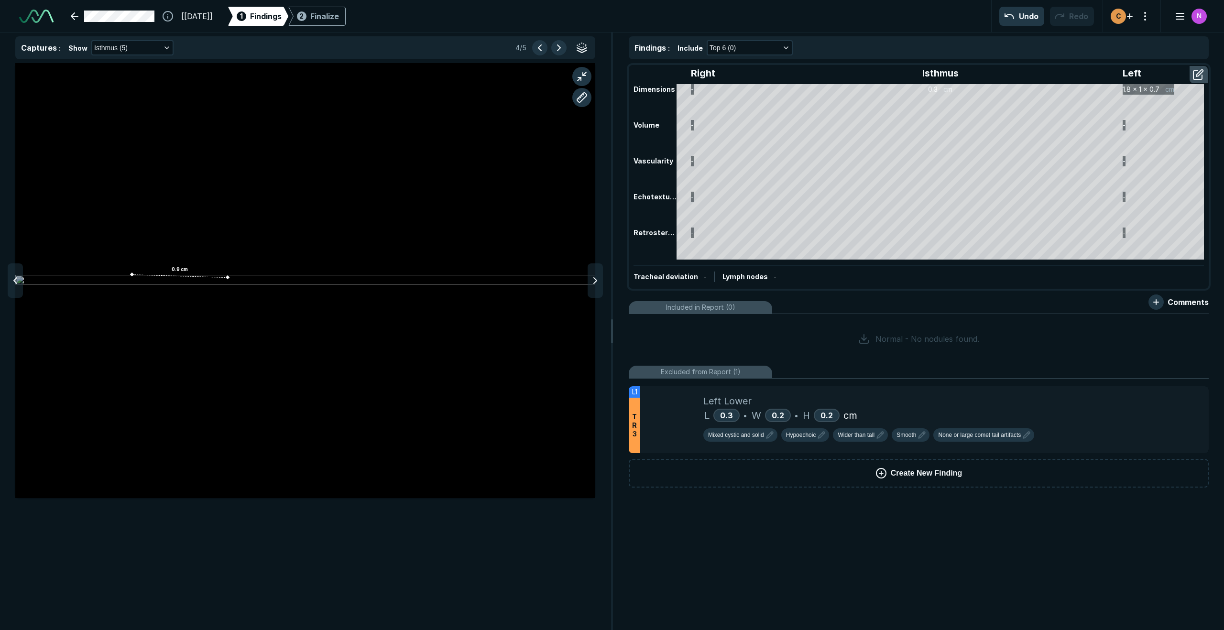
scroll to position [3307, 3823]
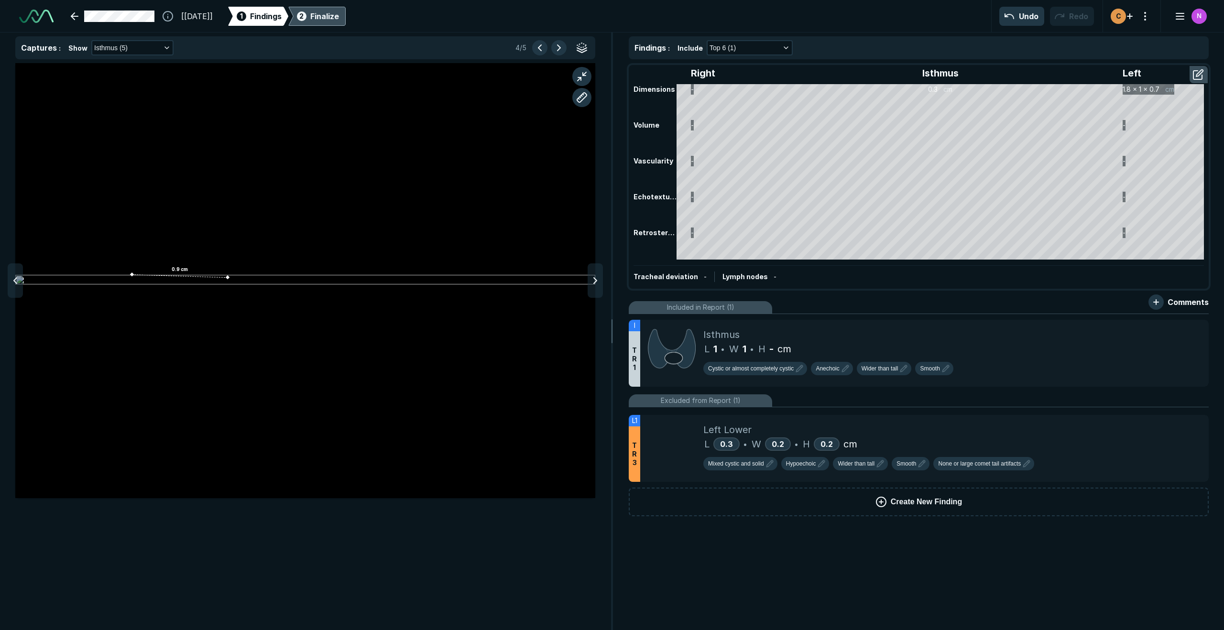
click at [339, 20] on div "Finalize" at bounding box center [324, 16] width 29 height 11
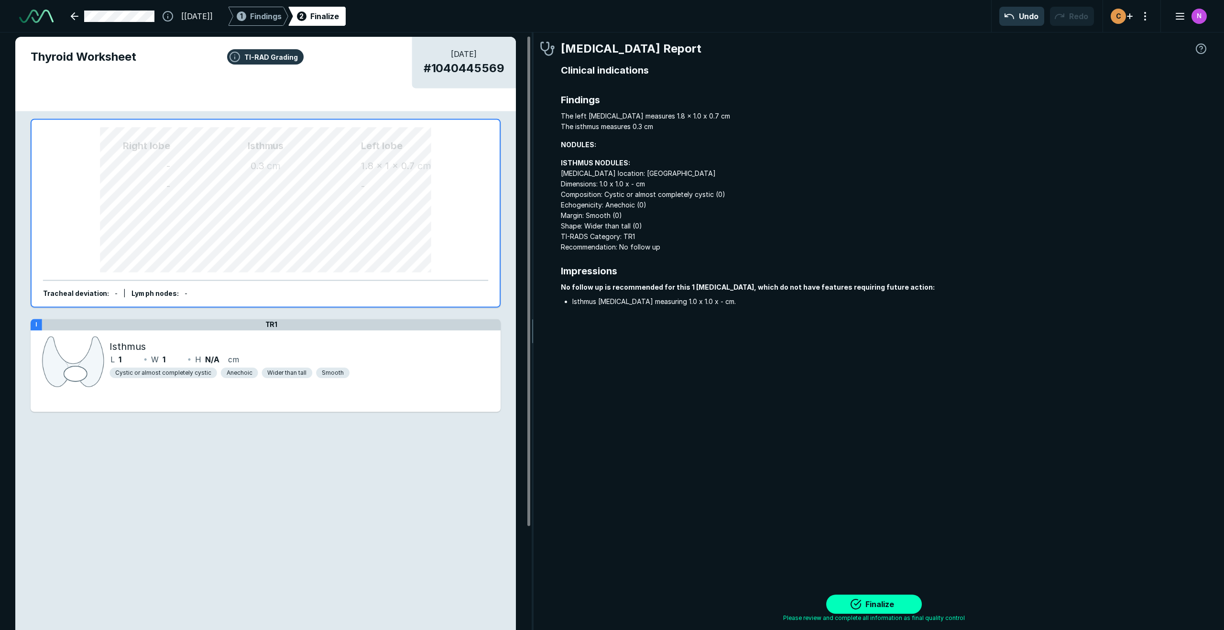
scroll to position [4, 0]
click at [274, 18] on div "1 Findings" at bounding box center [258, 16] width 47 height 19
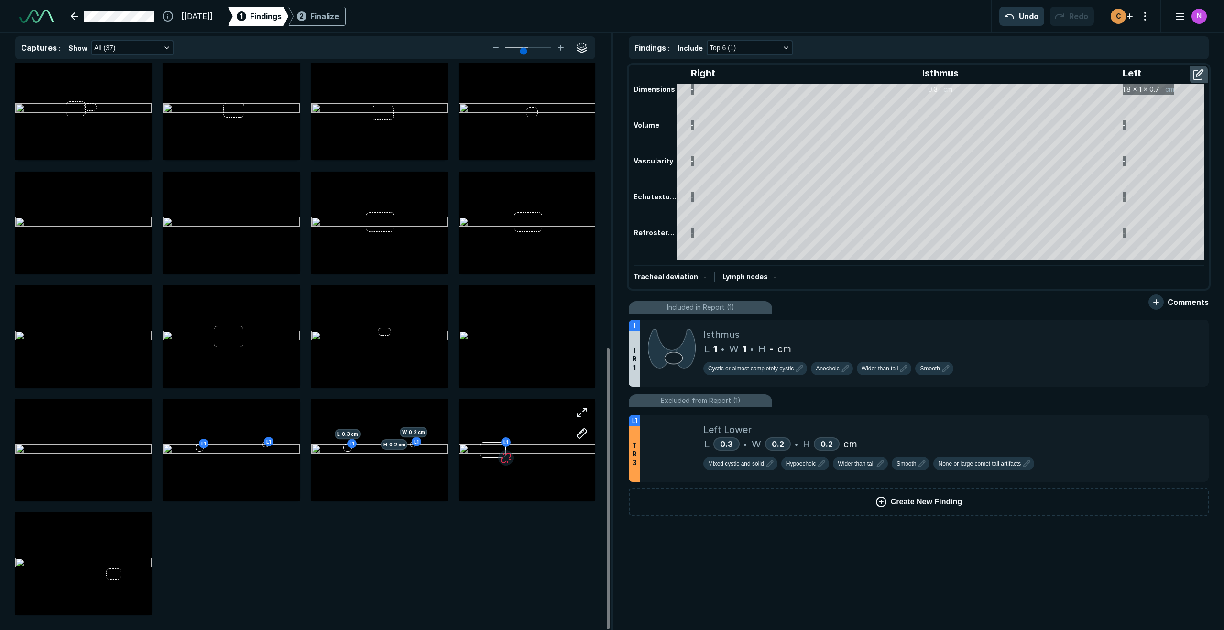
scroll to position [574, 0]
click at [138, 50] on button "All (37)" at bounding box center [132, 47] width 80 height 13
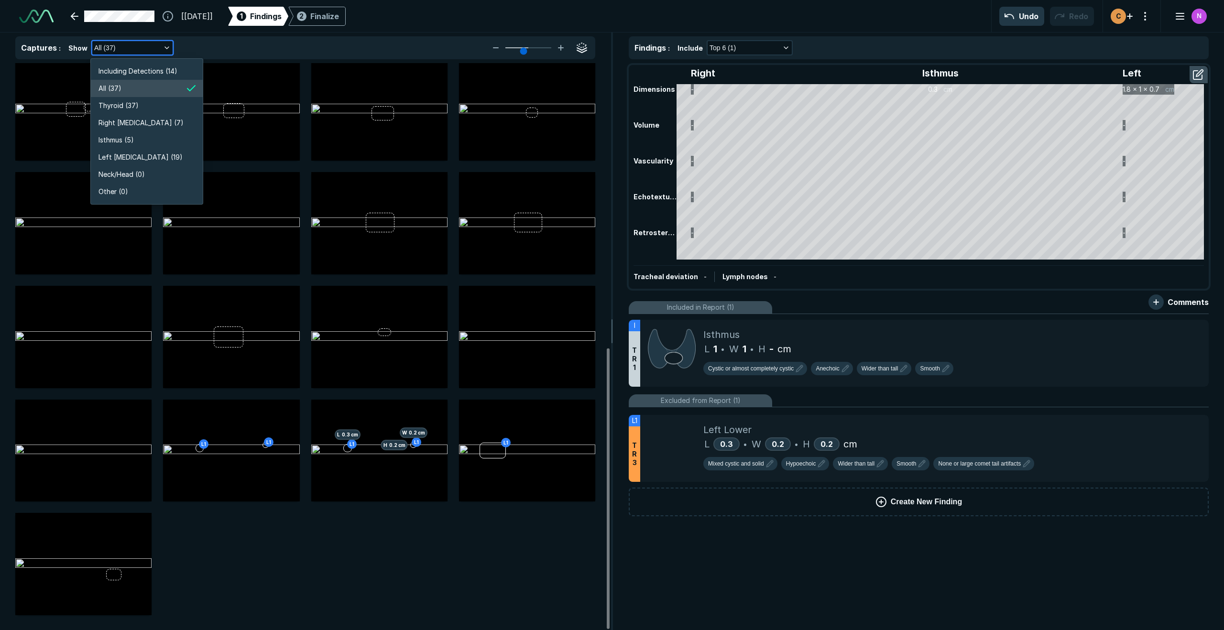
scroll to position [1827, 1702]
click at [137, 137] on li "Isthmus (5)" at bounding box center [147, 139] width 112 height 17
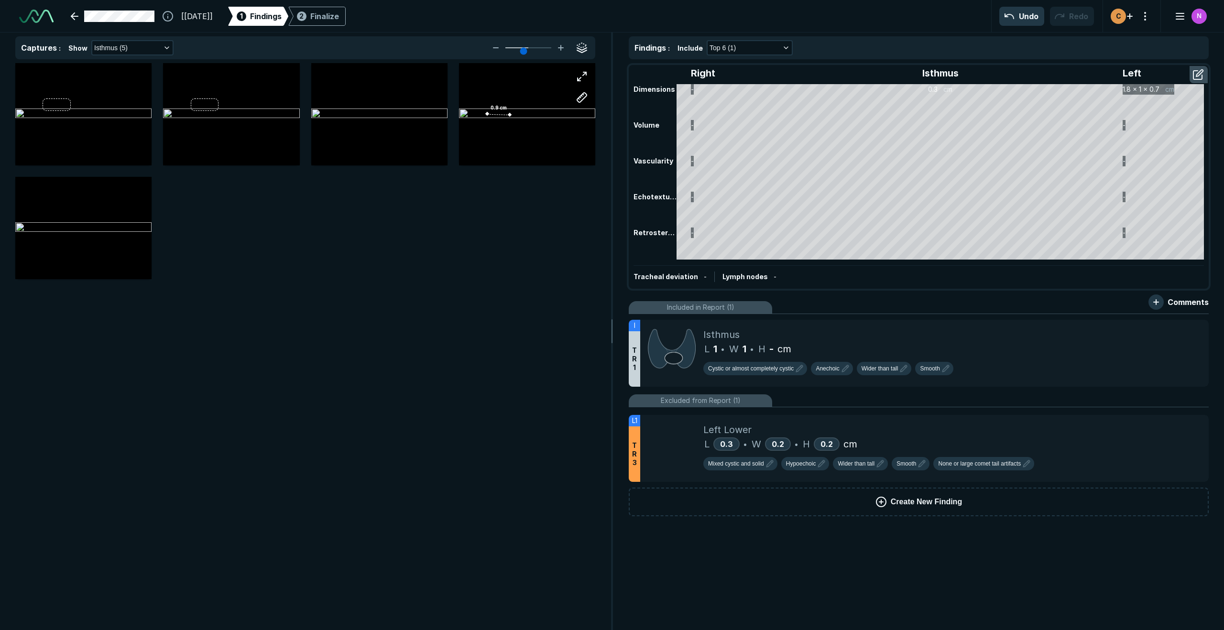
click at [496, 139] on div "0.9 cm" at bounding box center [527, 114] width 136 height 102
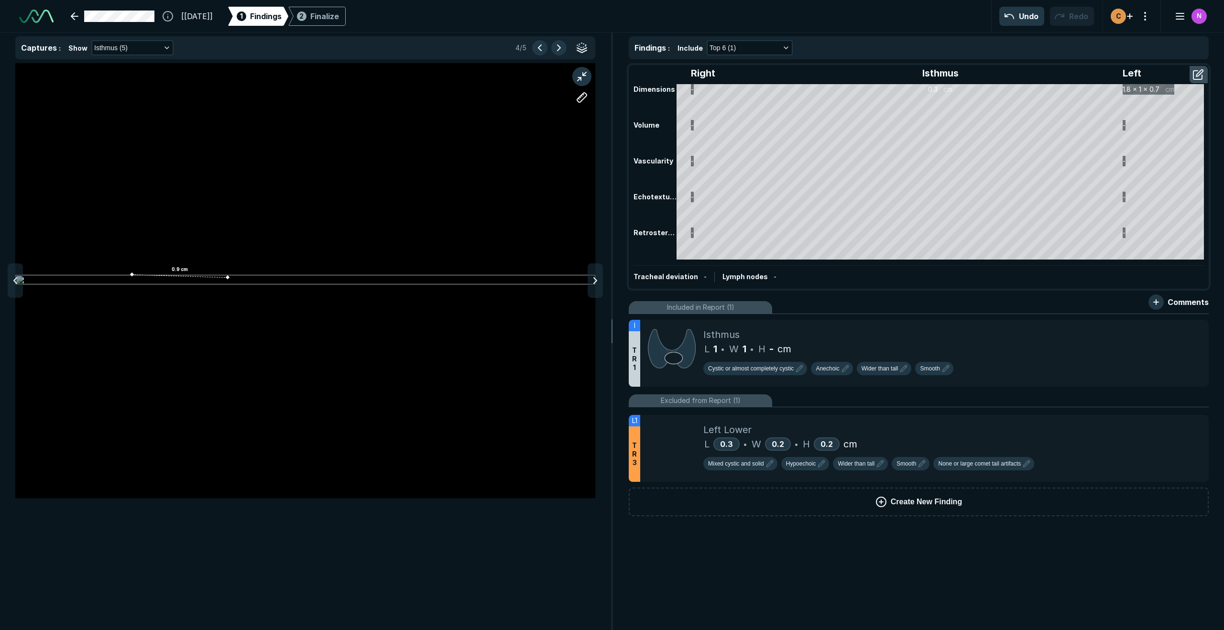
scroll to position [3675, 3823]
click at [213, 279] on div "0.9 cm" at bounding box center [305, 280] width 580 height 435
click at [214, 277] on div "0.9 cm" at bounding box center [305, 280] width 580 height 435
click at [1197, 331] on icon at bounding box center [1198, 329] width 11 height 11
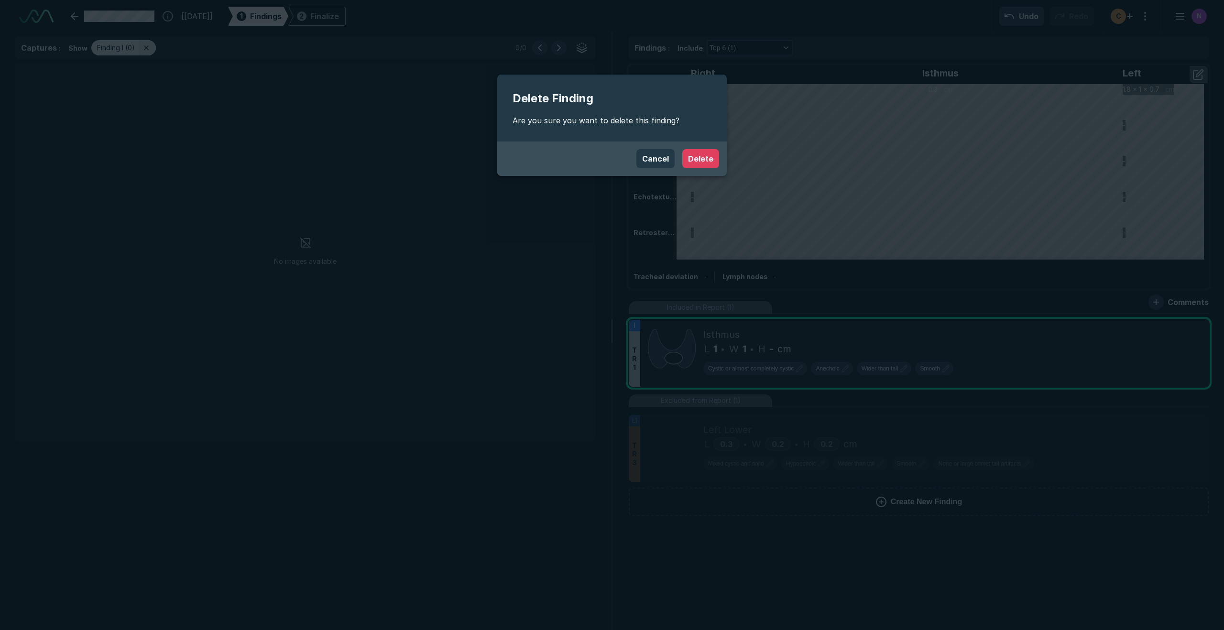
click at [699, 161] on button "Delete" at bounding box center [700, 158] width 37 height 19
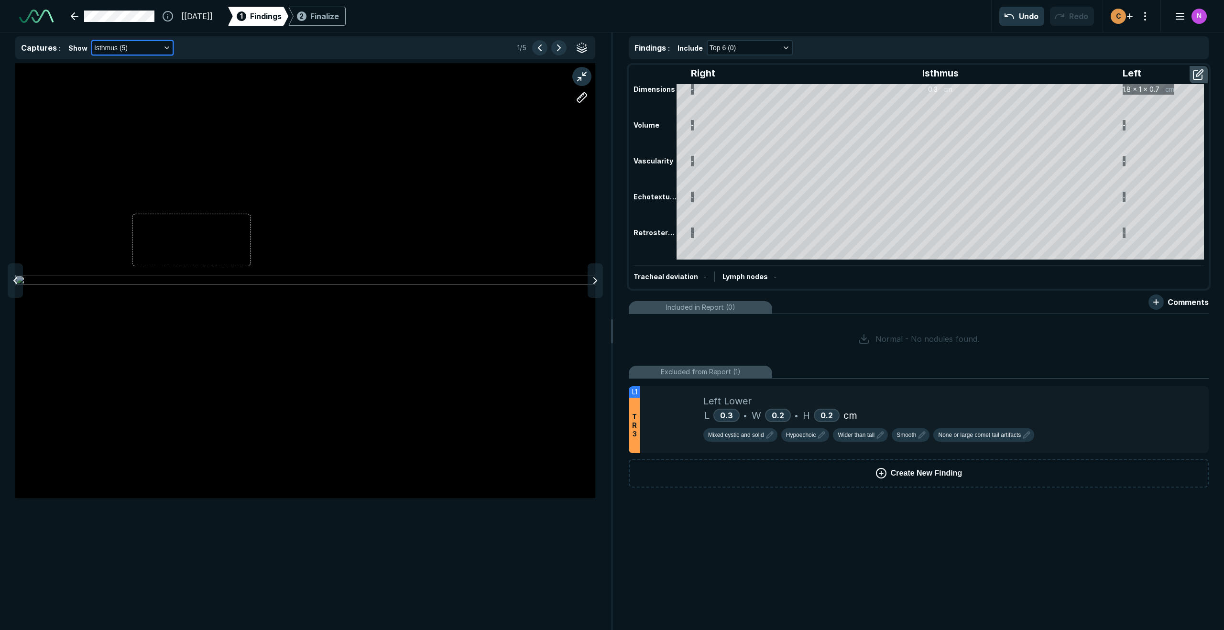
click at [151, 46] on button "Isthmus (5)" at bounding box center [132, 47] width 80 height 13
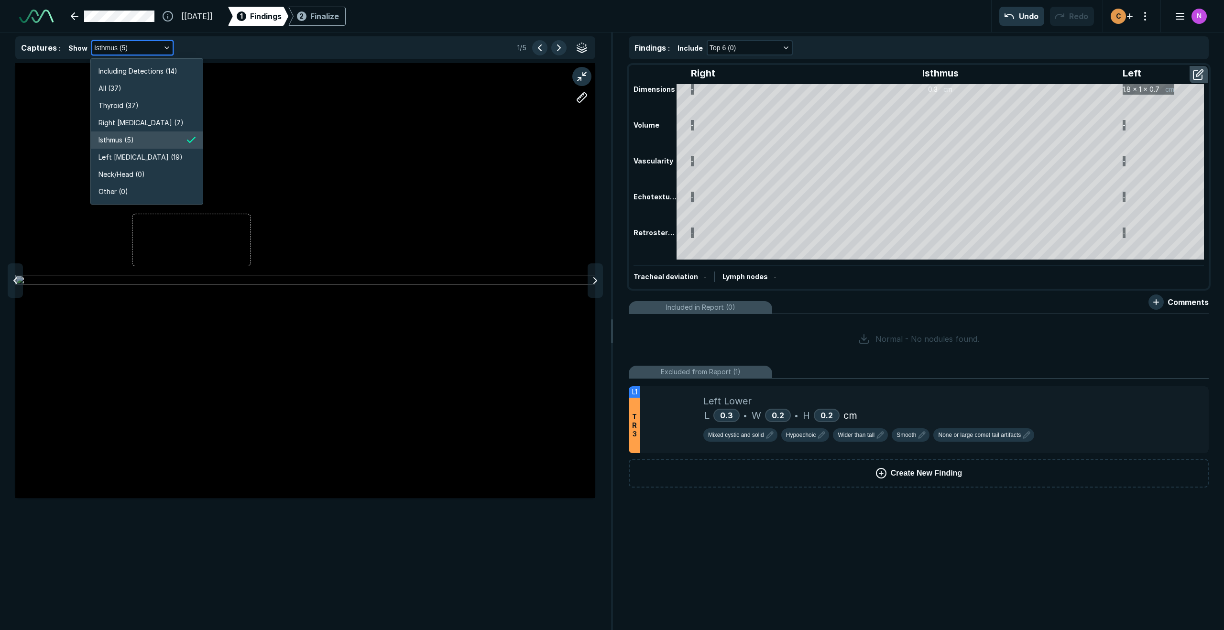
scroll to position [1827, 1702]
click at [139, 125] on span "Right [MEDICAL_DATA] (7)" at bounding box center [140, 123] width 85 height 11
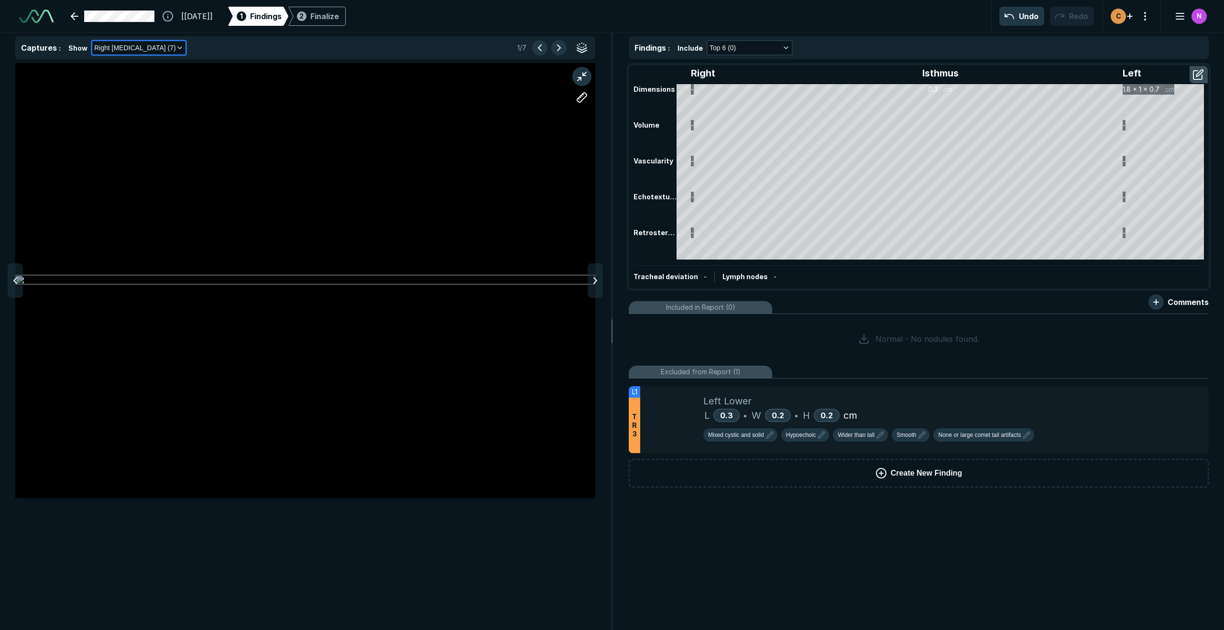
click at [158, 50] on button "Right [MEDICAL_DATA] (7)" at bounding box center [138, 47] width 93 height 13
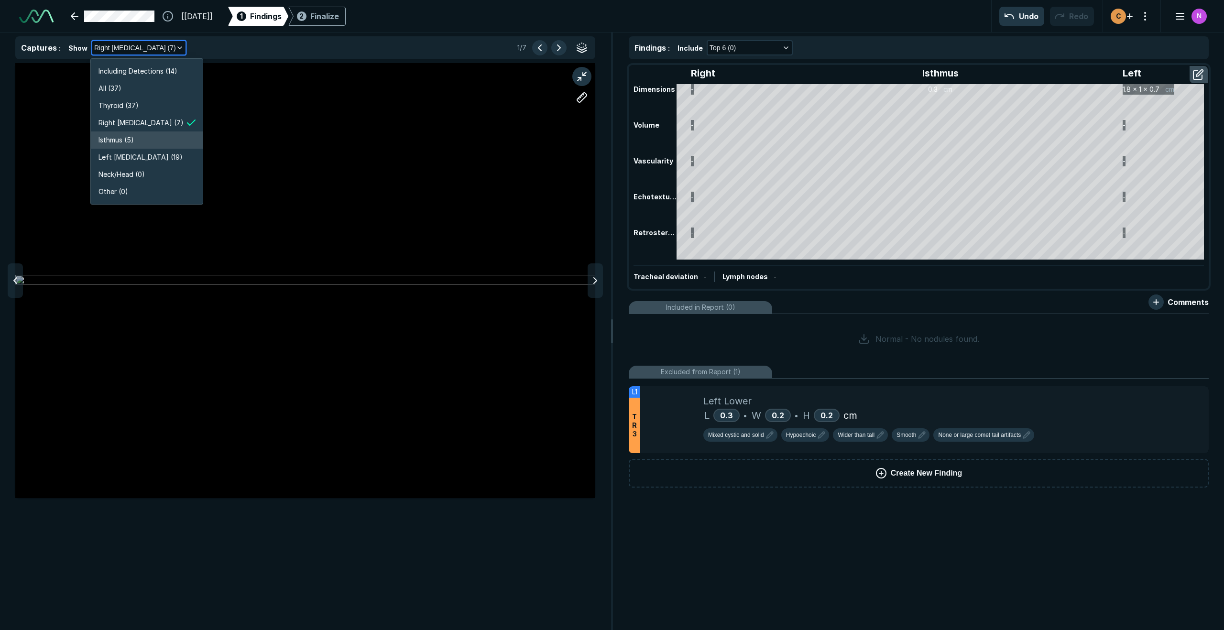
click at [150, 141] on li "Isthmus (5)" at bounding box center [147, 139] width 112 height 17
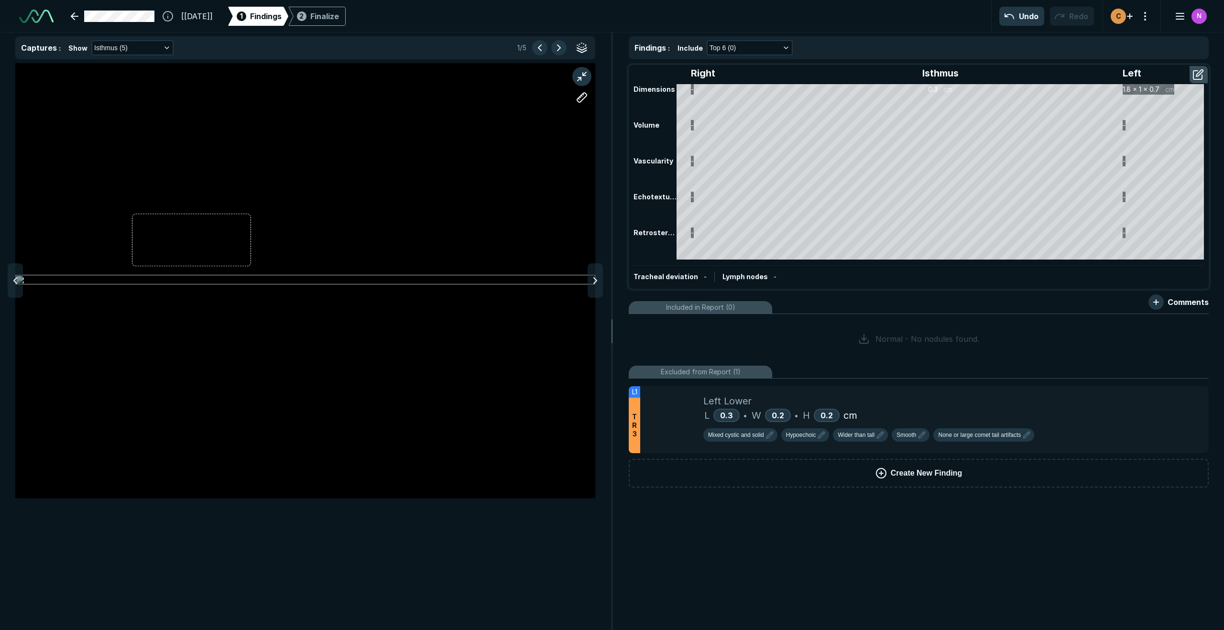
click at [240, 202] on div at bounding box center [305, 280] width 580 height 435
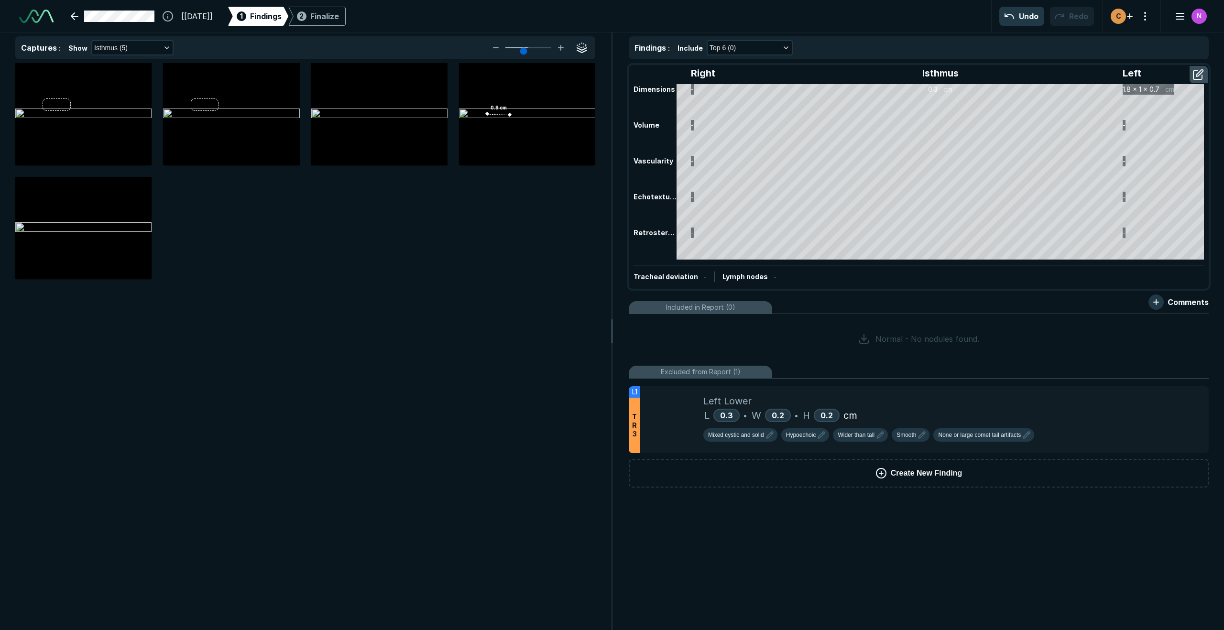
scroll to position [3675, 3823]
click at [522, 123] on div "0.9 cm" at bounding box center [527, 114] width 136 height 102
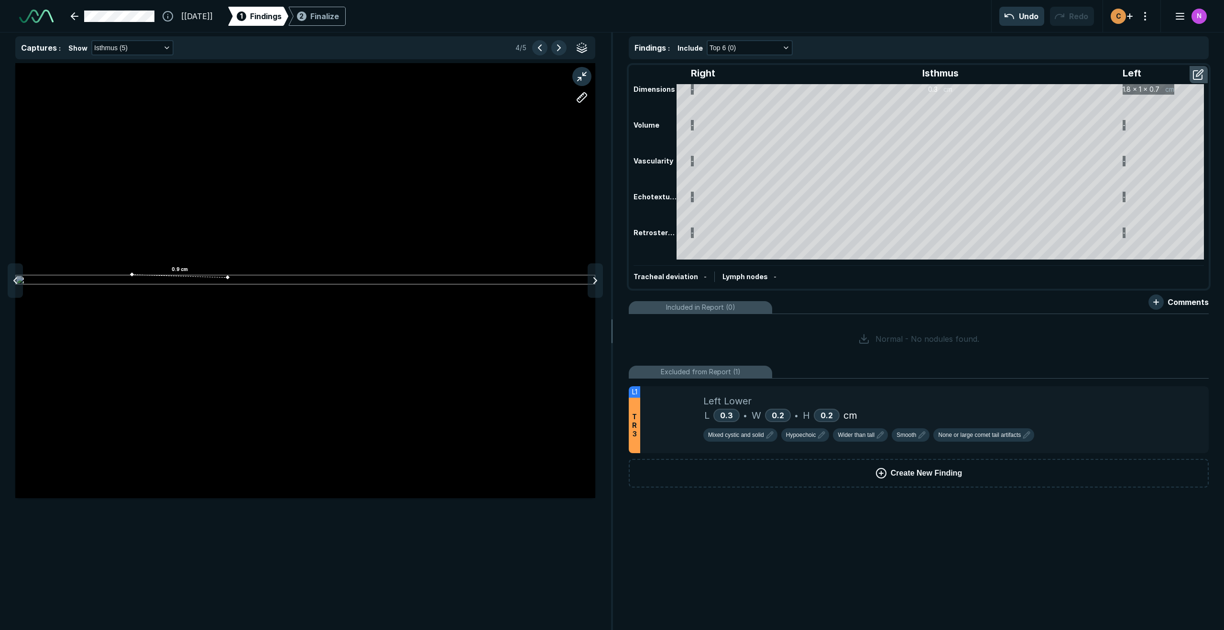
click at [223, 279] on div "0.9 cm" at bounding box center [305, 280] width 580 height 435
click at [225, 277] on div "0.9 cm" at bounding box center [305, 280] width 580 height 435
drag, startPoint x: 227, startPoint y: 277, endPoint x: 195, endPoint y: 280, distance: 32.6
click at [211, 284] on div "0.9 cm" at bounding box center [305, 280] width 580 height 435
click at [185, 275] on div "0.9 cm" at bounding box center [305, 280] width 580 height 435
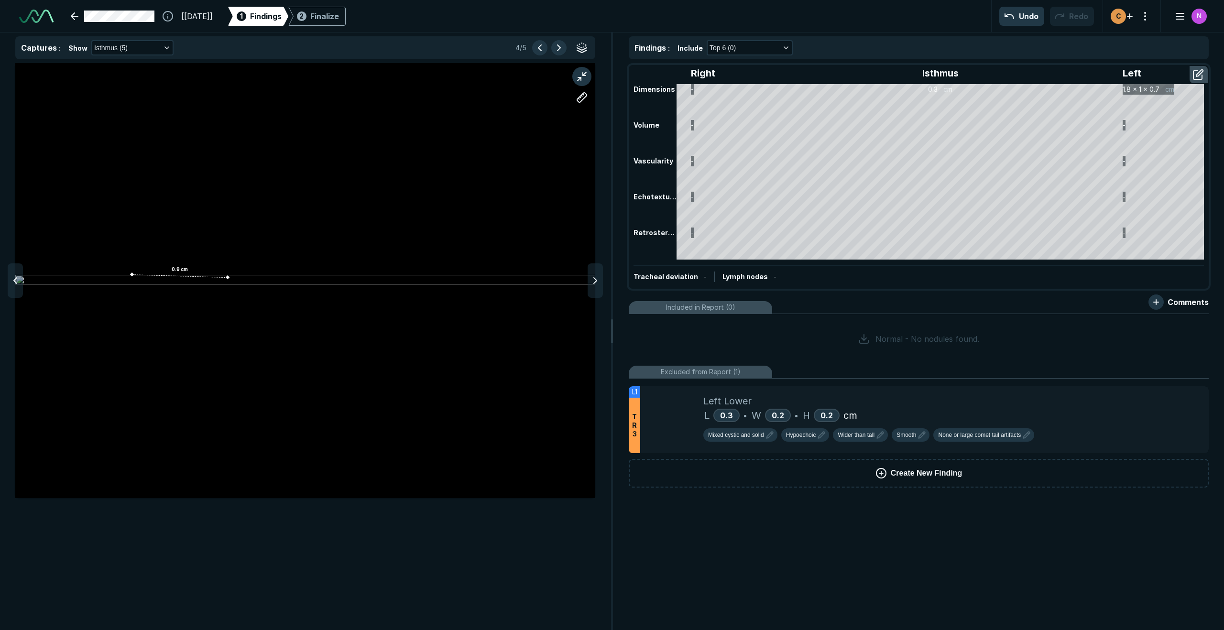
drag, startPoint x: 185, startPoint y: 275, endPoint x: 187, endPoint y: 259, distance: 16.8
click at [187, 259] on div "0.9 cm" at bounding box center [305, 280] width 580 height 435
drag, startPoint x: 185, startPoint y: 273, endPoint x: 190, endPoint y: 284, distance: 11.6
click at [189, 287] on div "0.9 cm" at bounding box center [305, 280] width 580 height 435
click at [192, 276] on div "0.9 cm" at bounding box center [305, 280] width 580 height 435
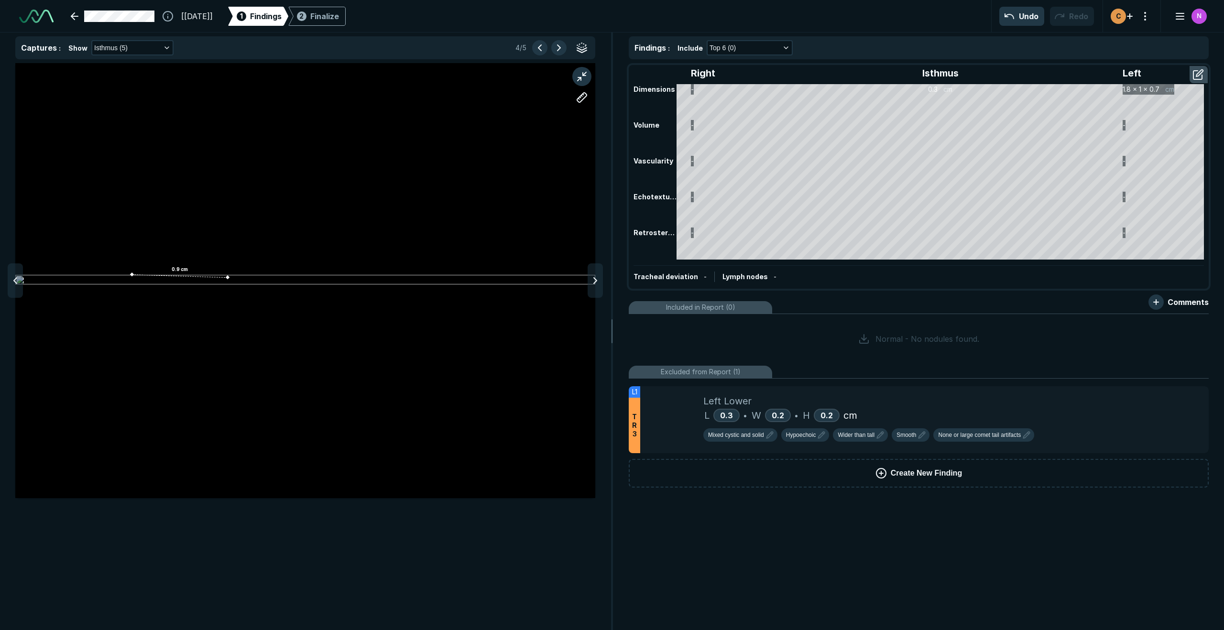
drag, startPoint x: 174, startPoint y: 270, endPoint x: 182, endPoint y: 249, distance: 22.1
click at [182, 249] on div "0.9 cm" at bounding box center [305, 280] width 580 height 435
click at [455, 256] on div "0.9 cm" at bounding box center [305, 280] width 580 height 435
drag, startPoint x: 454, startPoint y: 261, endPoint x: 451, endPoint y: 286, distance: 25.0
click at [451, 286] on div "0.9 cm" at bounding box center [305, 280] width 580 height 435
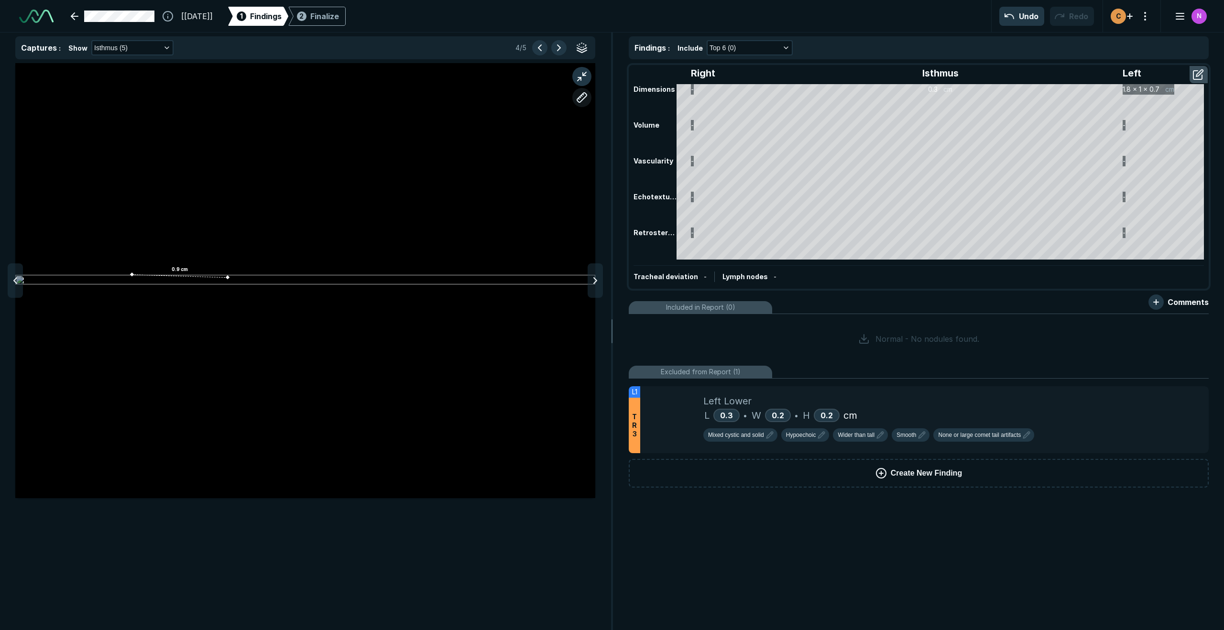
click at [587, 95] on button "button" at bounding box center [581, 97] width 19 height 19
click at [203, 280] on div "0.9 cm" at bounding box center [305, 280] width 580 height 435
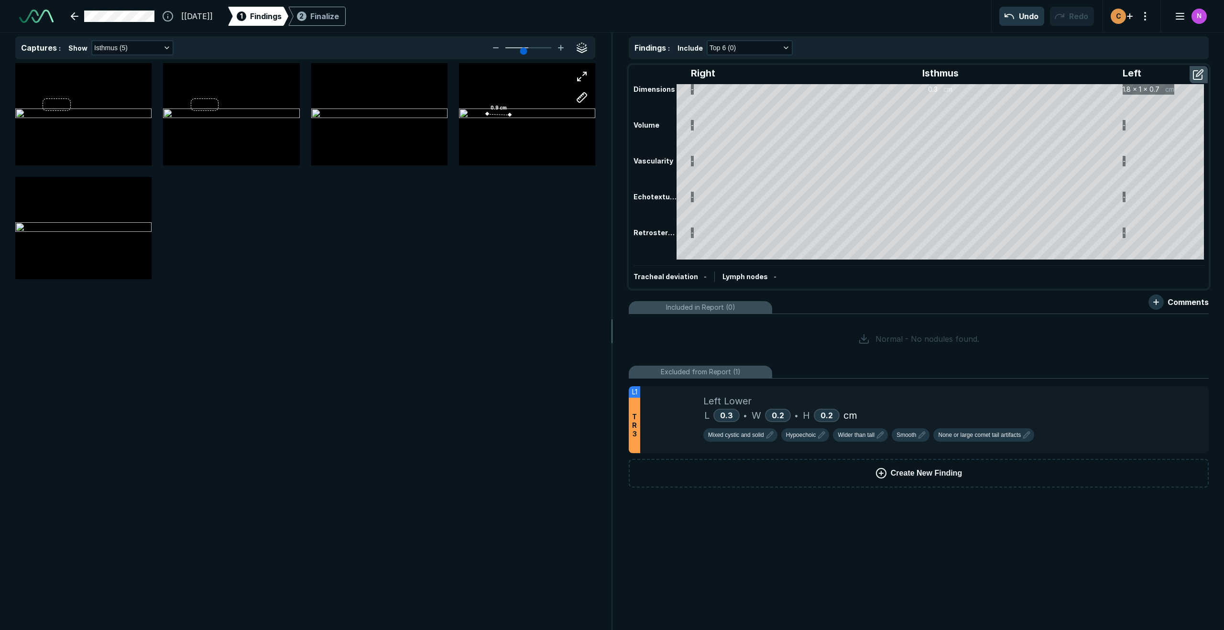
click at [510, 120] on div "0.9 cm" at bounding box center [527, 114] width 136 height 102
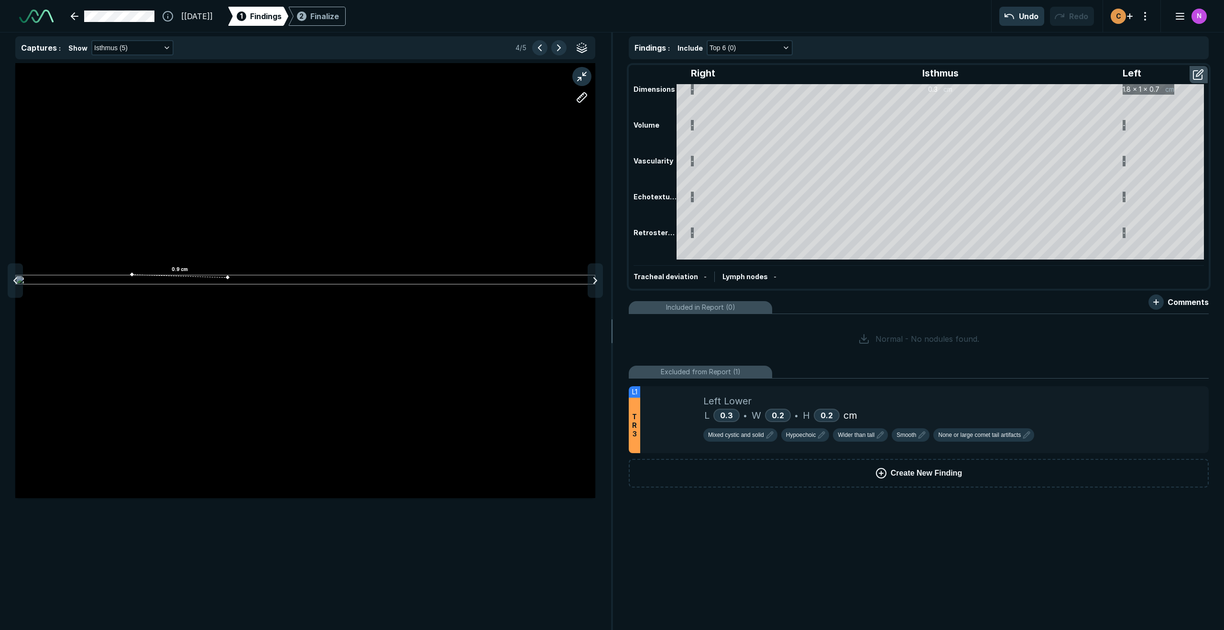
drag, startPoint x: 199, startPoint y: 275, endPoint x: 201, endPoint y: 285, distance: 10.2
click at [201, 285] on div "0.9 cm" at bounding box center [305, 280] width 580 height 435
click at [557, 47] on button "button" at bounding box center [558, 47] width 15 height 15
click at [541, 50] on button "button" at bounding box center [539, 47] width 15 height 15
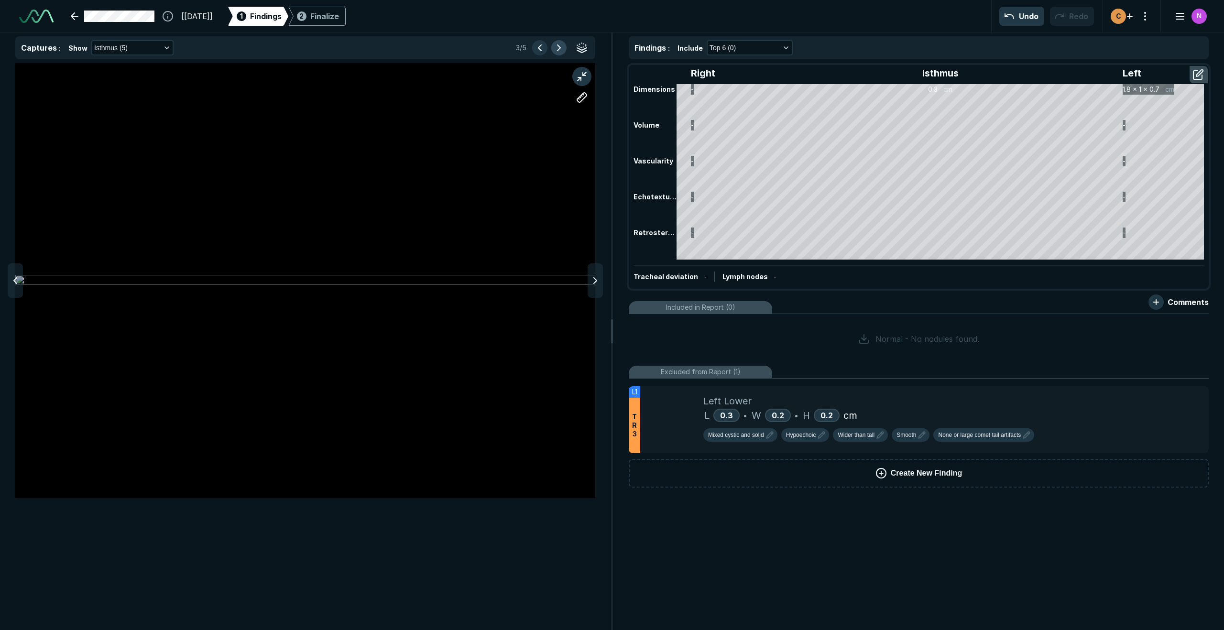
click at [557, 48] on button "button" at bounding box center [558, 47] width 15 height 15
click at [0, 424] on html "[[DATE]] 1 Findings 2 Finalize Undo Redo C N Captures : Show Isthmus (5) 4 / 5 …" at bounding box center [612, 315] width 1224 height 630
click at [339, 11] on div "Finalize" at bounding box center [324, 16] width 29 height 11
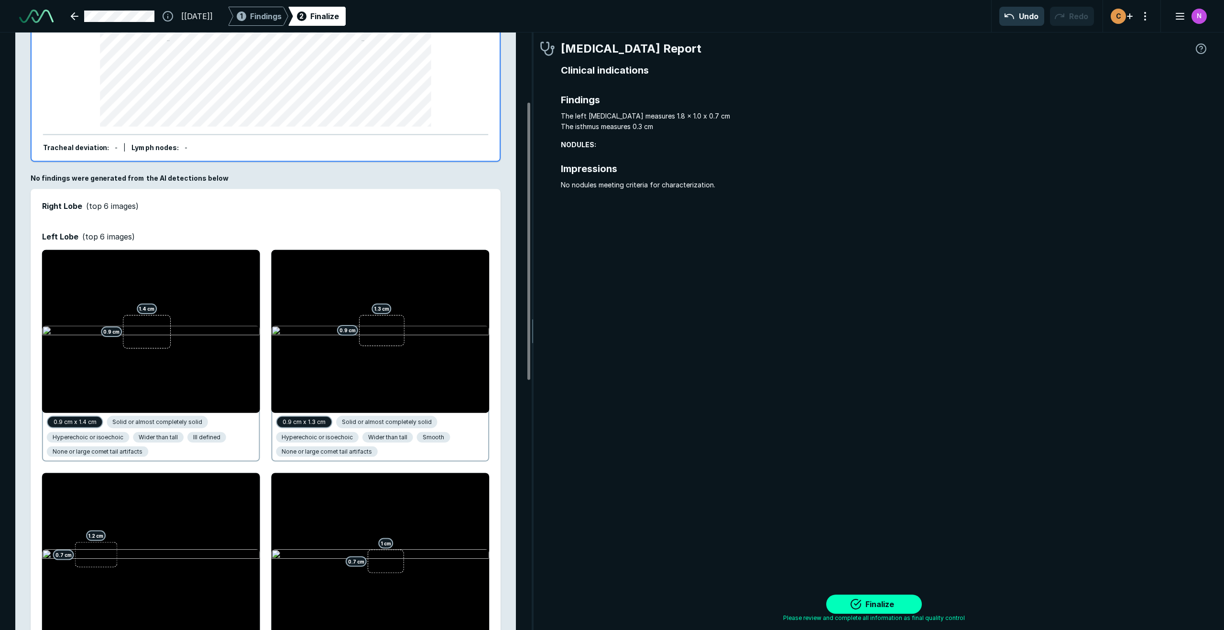
scroll to position [3862, 3445]
